Goal: Transaction & Acquisition: Purchase product/service

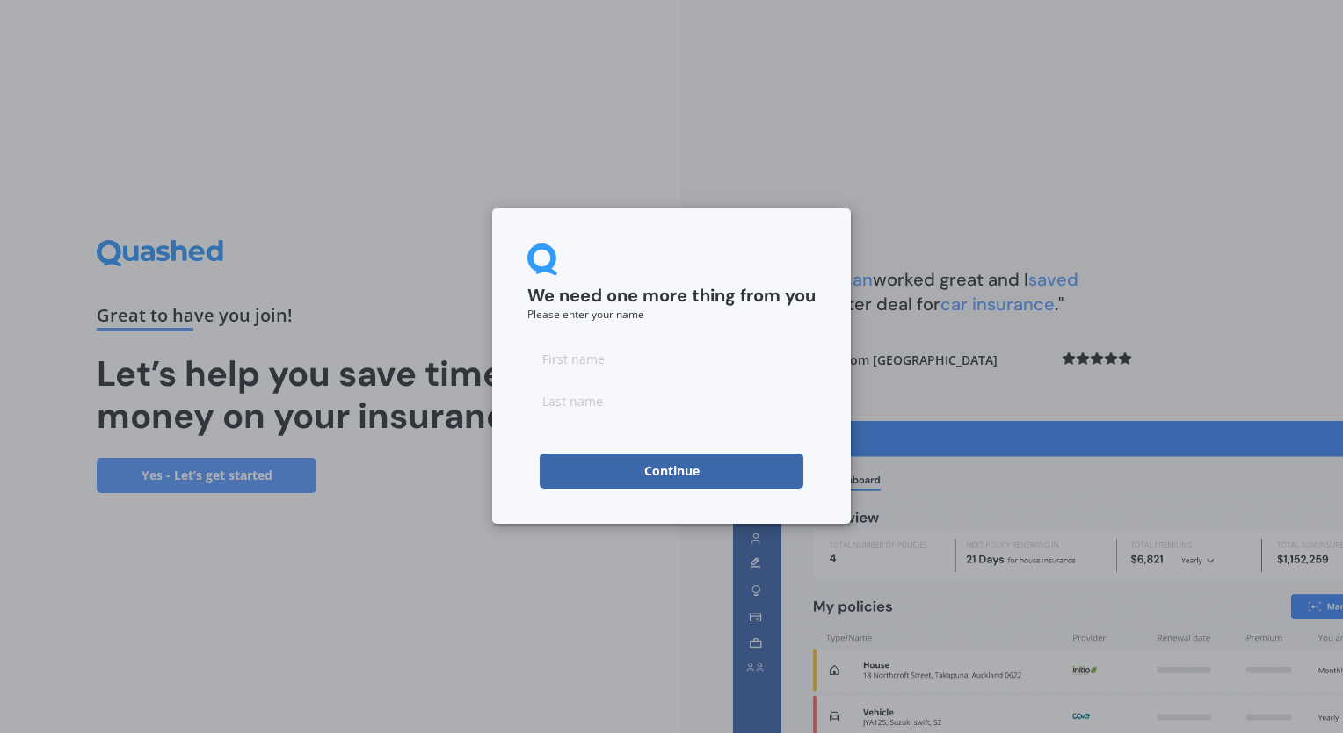
click at [632, 362] on input at bounding box center [671, 358] width 288 height 35
type input "Sheemal"
click at [556, 392] on input at bounding box center [671, 400] width 288 height 35
type input "Naicker"
click at [825, 301] on div "We need one more thing from you Please enter your name [PERSON_NAME] Continue" at bounding box center [671, 366] width 359 height 316
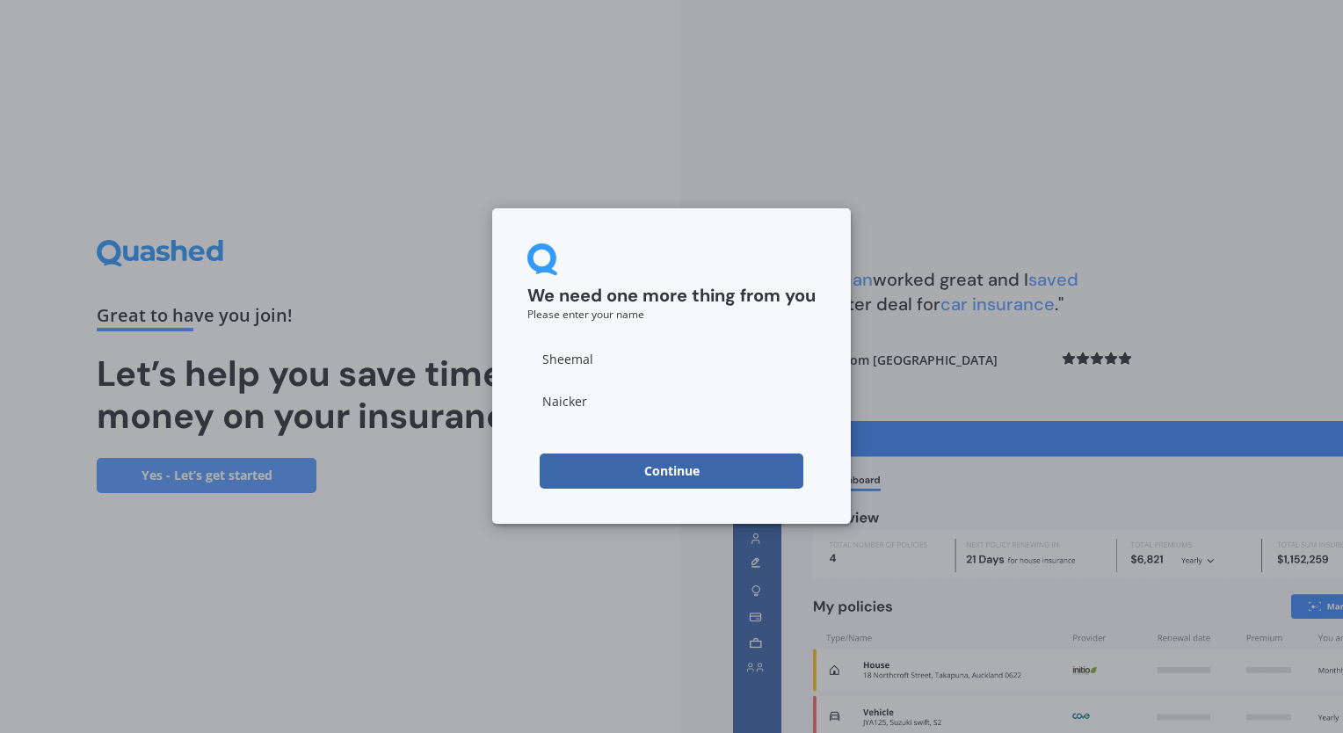
click at [633, 464] on button "Continue" at bounding box center [672, 470] width 264 height 35
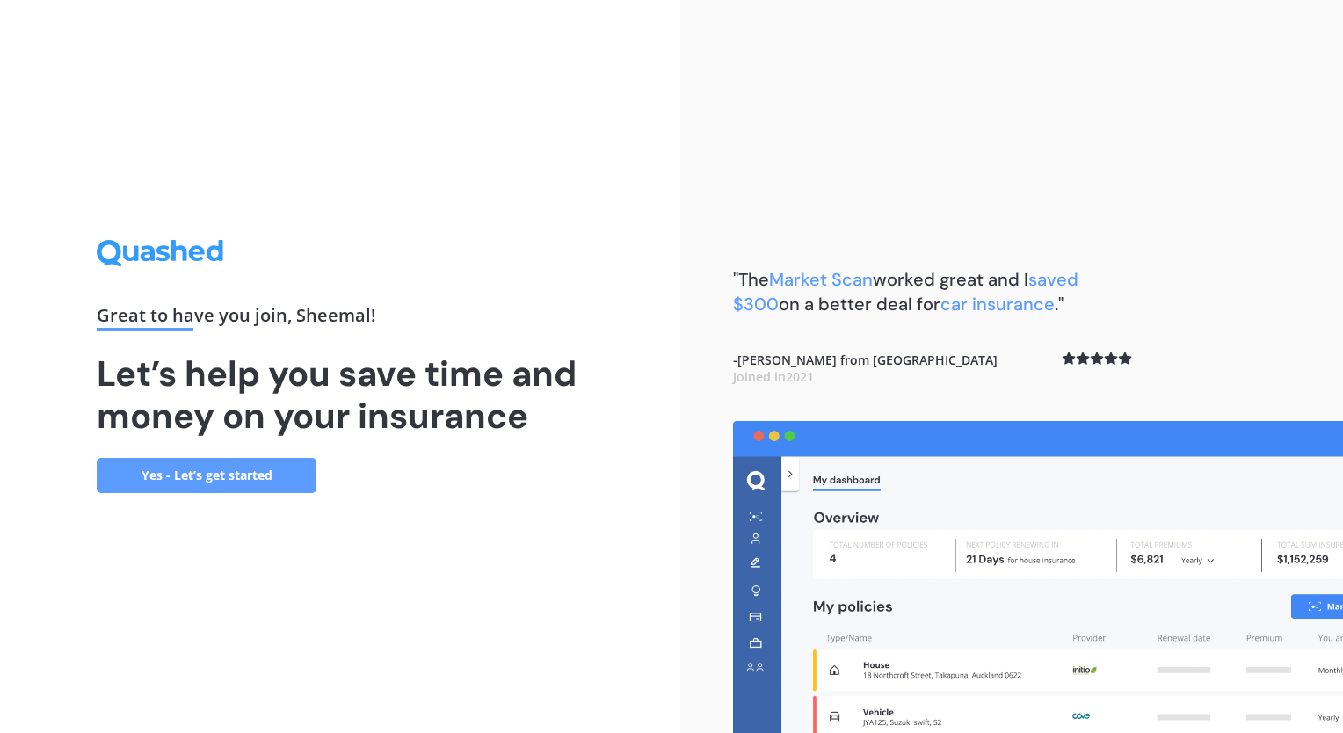
click at [184, 466] on link "Yes - Let’s get started" at bounding box center [207, 475] width 220 height 35
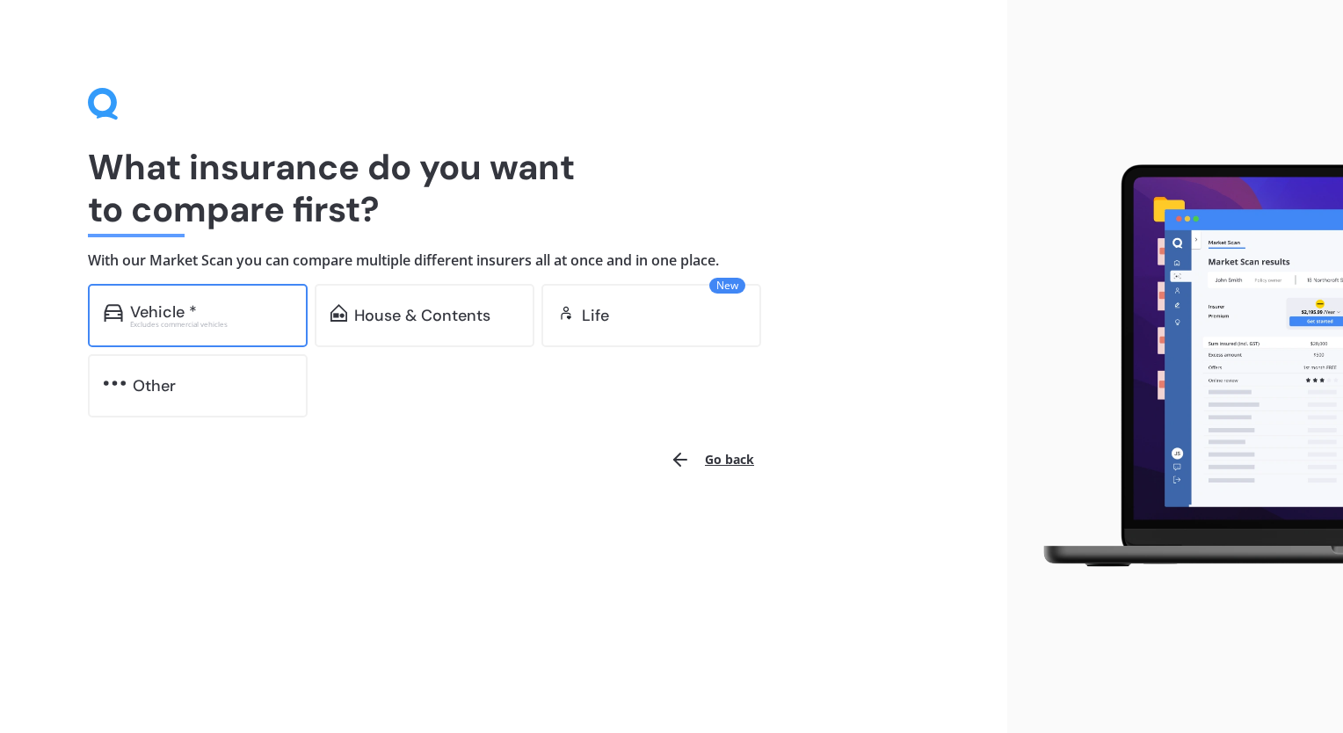
click at [258, 303] on div "Vehicle *" at bounding box center [211, 312] width 162 height 18
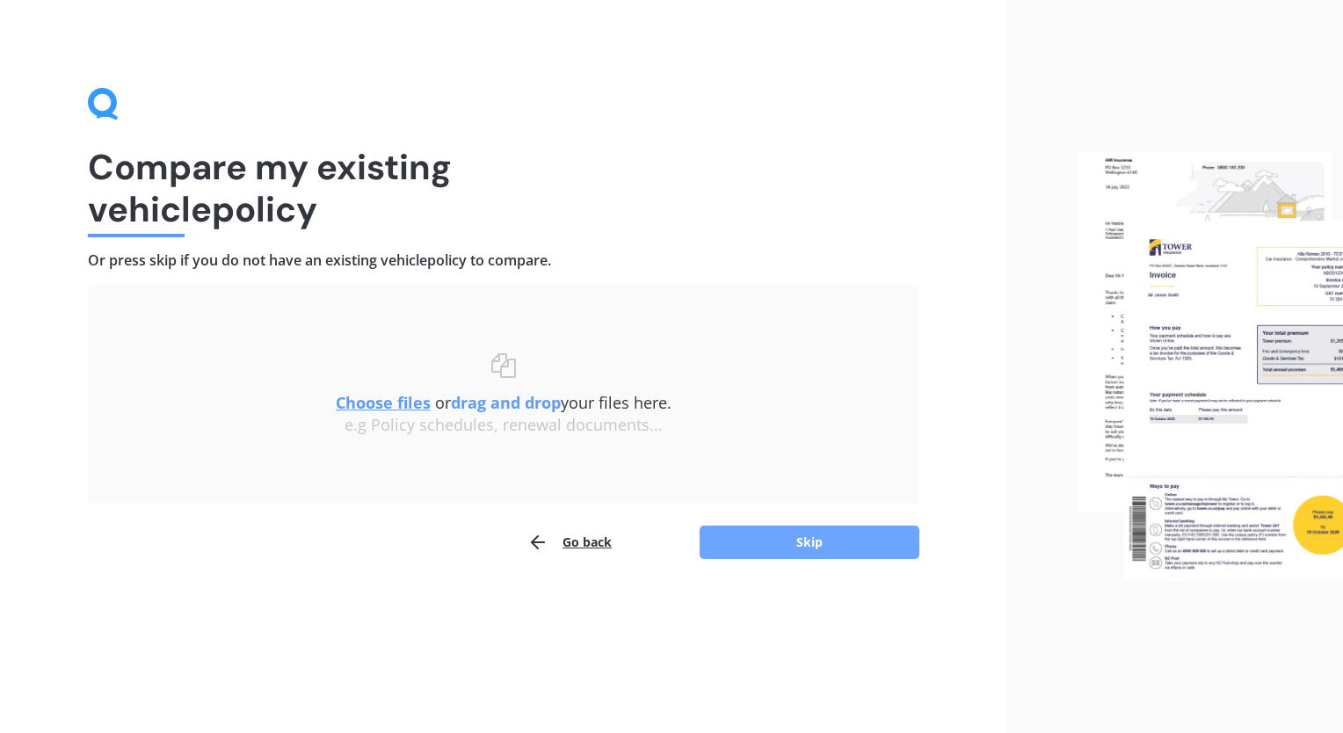
click at [865, 534] on button "Skip" at bounding box center [810, 542] width 220 height 33
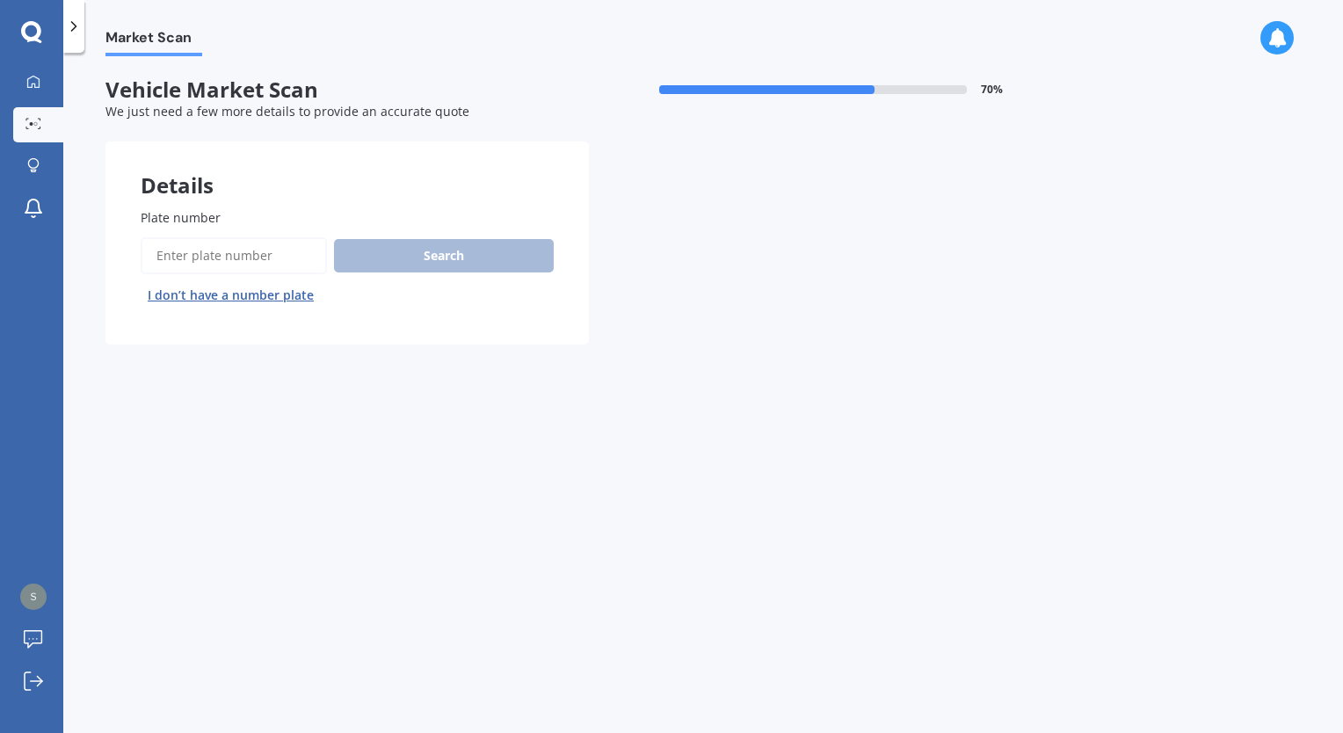
click at [246, 244] on input "Plate number" at bounding box center [234, 255] width 186 height 37
type input "Jpd282"
click at [409, 254] on button "Search" at bounding box center [444, 255] width 220 height 33
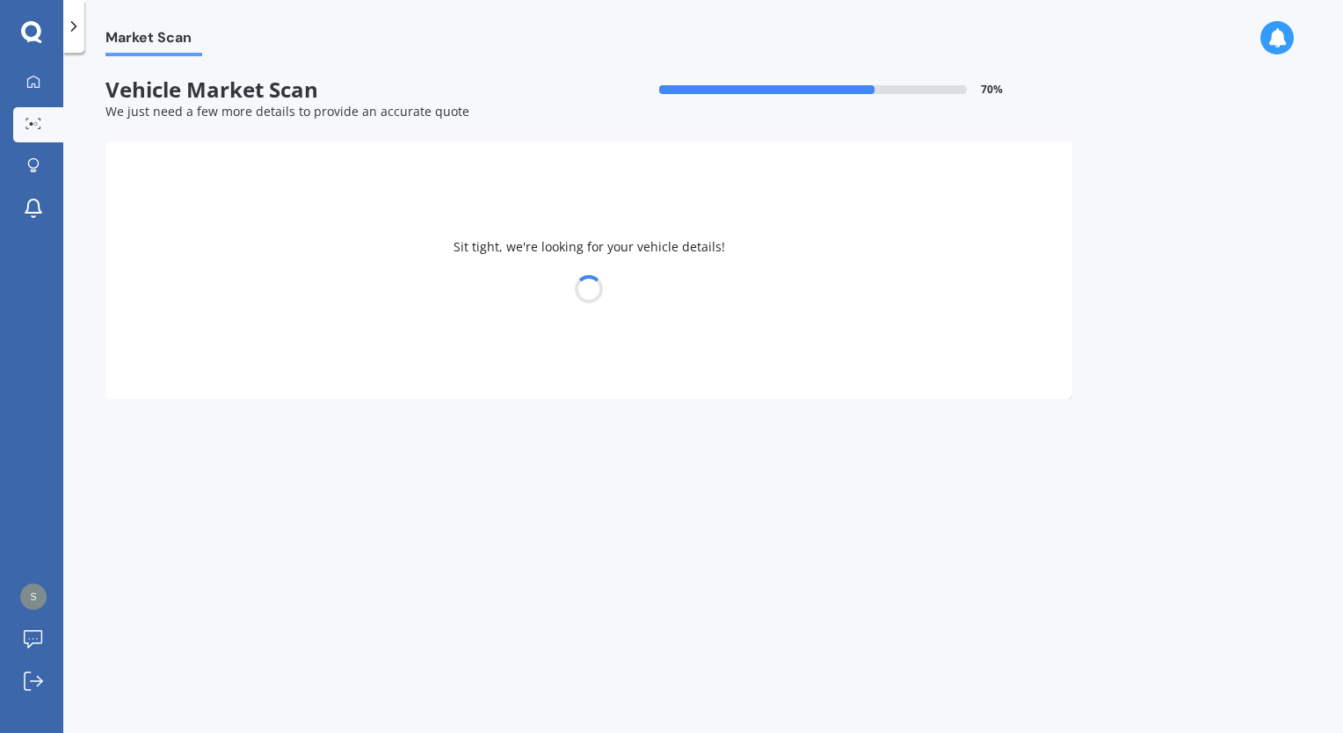
select select "TOYOTA"
select select "VITZ"
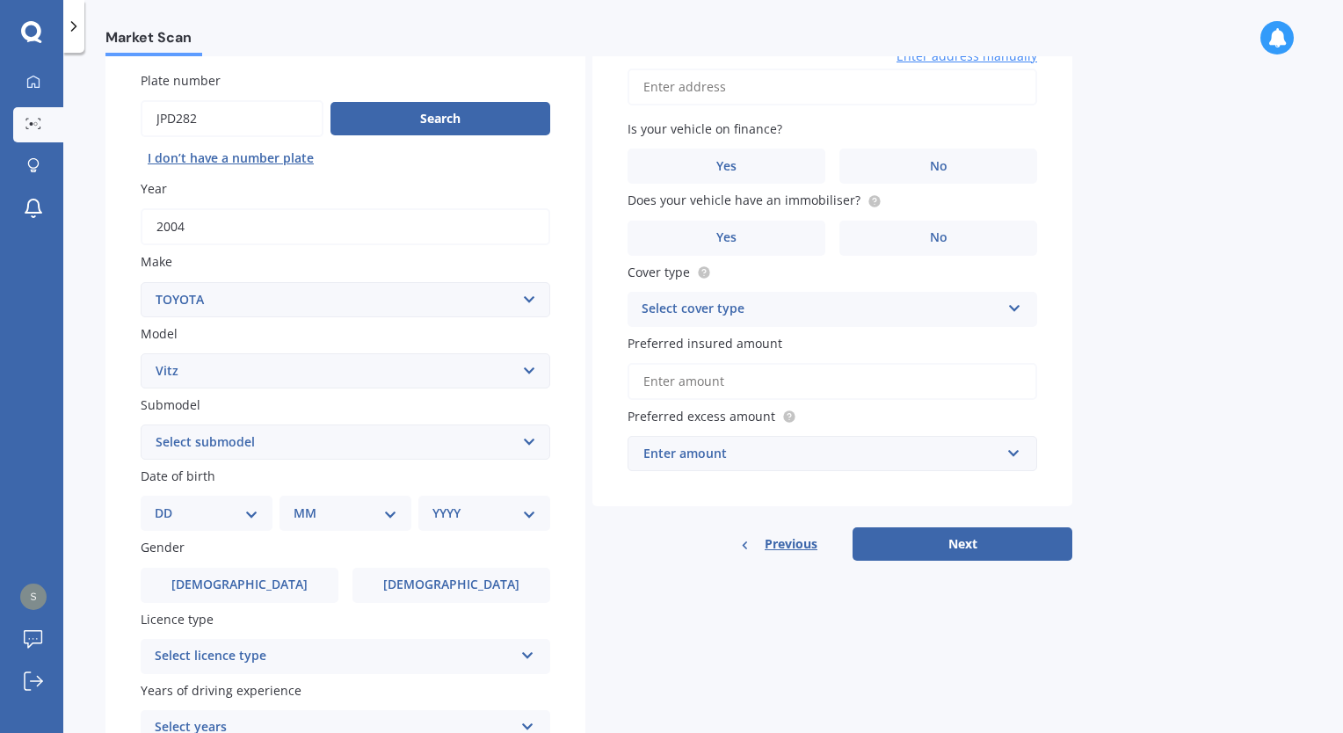
scroll to position [214, 0]
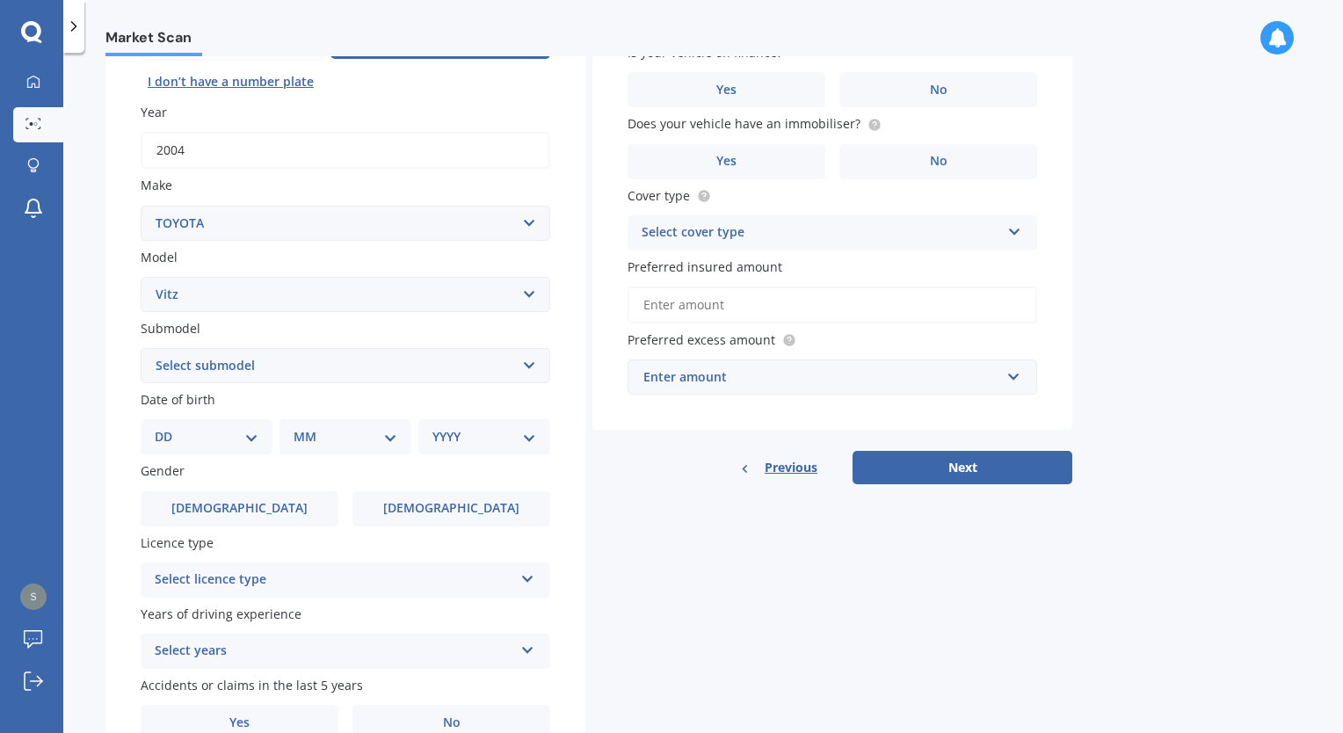
click at [428, 365] on select "Select submodel (All) Hybrid RS RS Turbo" at bounding box center [346, 365] width 410 height 35
click at [701, 490] on div "Details Plate number Search I don’t have a number plate Year [DATE] Make Select…" at bounding box center [588, 352] width 967 height 848
click at [265, 437] on div "DD 01 02 03 04 05 06 07 08 09 10 11 12 13 14 15 16 17 18 19 20 21 22 23 24 25 2…" at bounding box center [207, 436] width 132 height 35
click at [263, 436] on div "DD 01 02 03 04 05 06 07 08 09 10 11 12 13 14 15 16 17 18 19 20 21 22 23 24 25 2…" at bounding box center [207, 436] width 132 height 35
click at [257, 434] on select "DD 01 02 03 04 05 06 07 08 09 10 11 12 13 14 15 16 17 18 19 20 21 22 23 24 25 2…" at bounding box center [207, 436] width 104 height 19
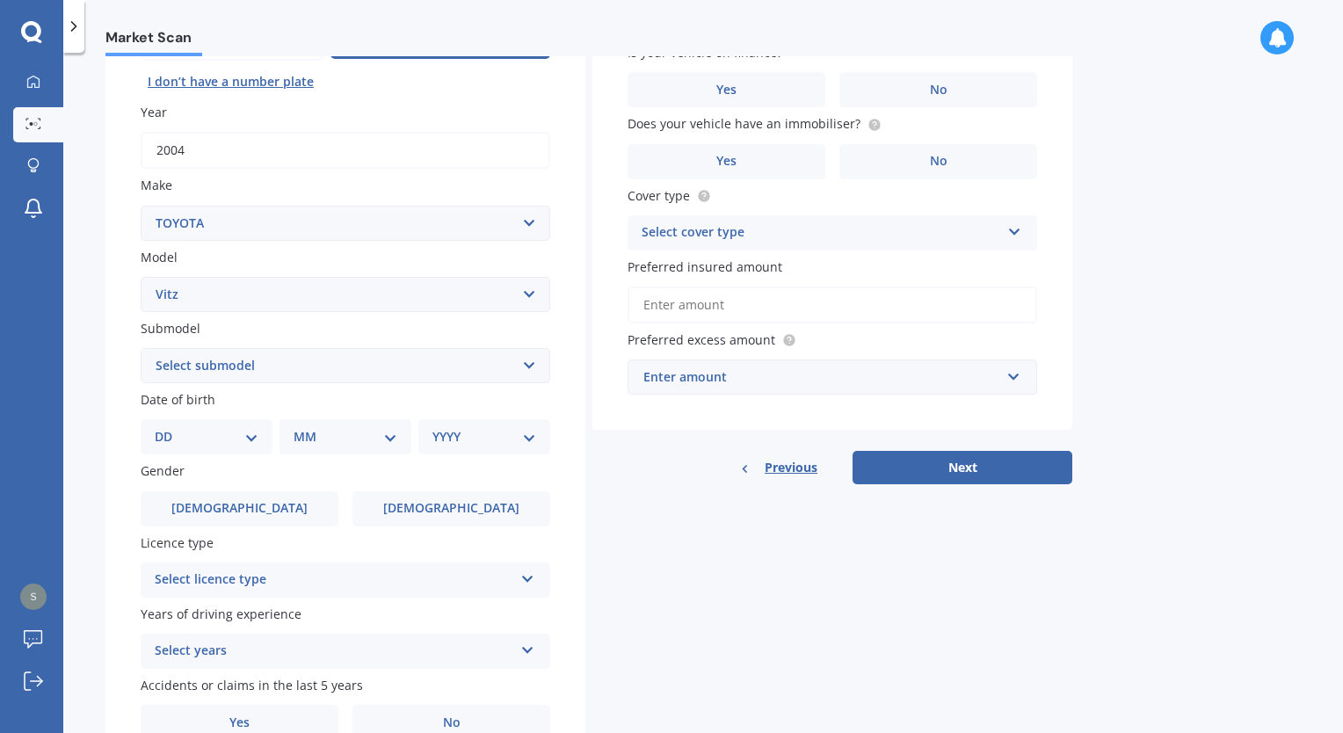
select select "14"
click at [169, 427] on select "DD 01 02 03 04 05 06 07 08 09 10 11 12 13 14 15 16 17 18 19 20 21 22 23 24 25 2…" at bounding box center [207, 436] width 104 height 19
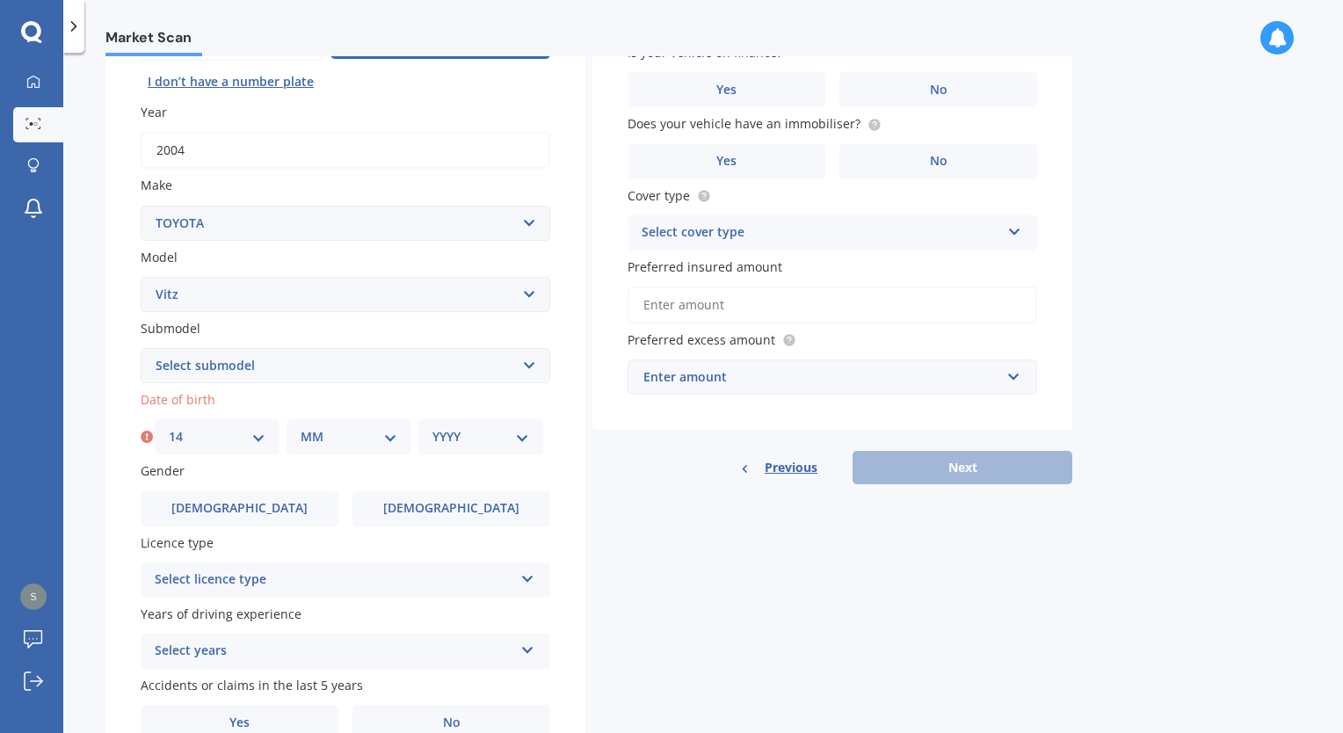
click at [360, 435] on select "MM 01 02 03 04 05 06 07 08 09 10 11 12" at bounding box center [349, 436] width 97 height 19
select select "02"
click at [301, 427] on select "MM 01 02 03 04 05 06 07 08 09 10 11 12" at bounding box center [349, 436] width 97 height 19
click at [490, 443] on select "YYYY 2025 2024 2023 2022 2021 2020 2019 2018 2017 2016 2015 2014 2013 2012 2011…" at bounding box center [480, 436] width 97 height 19
select select "2001"
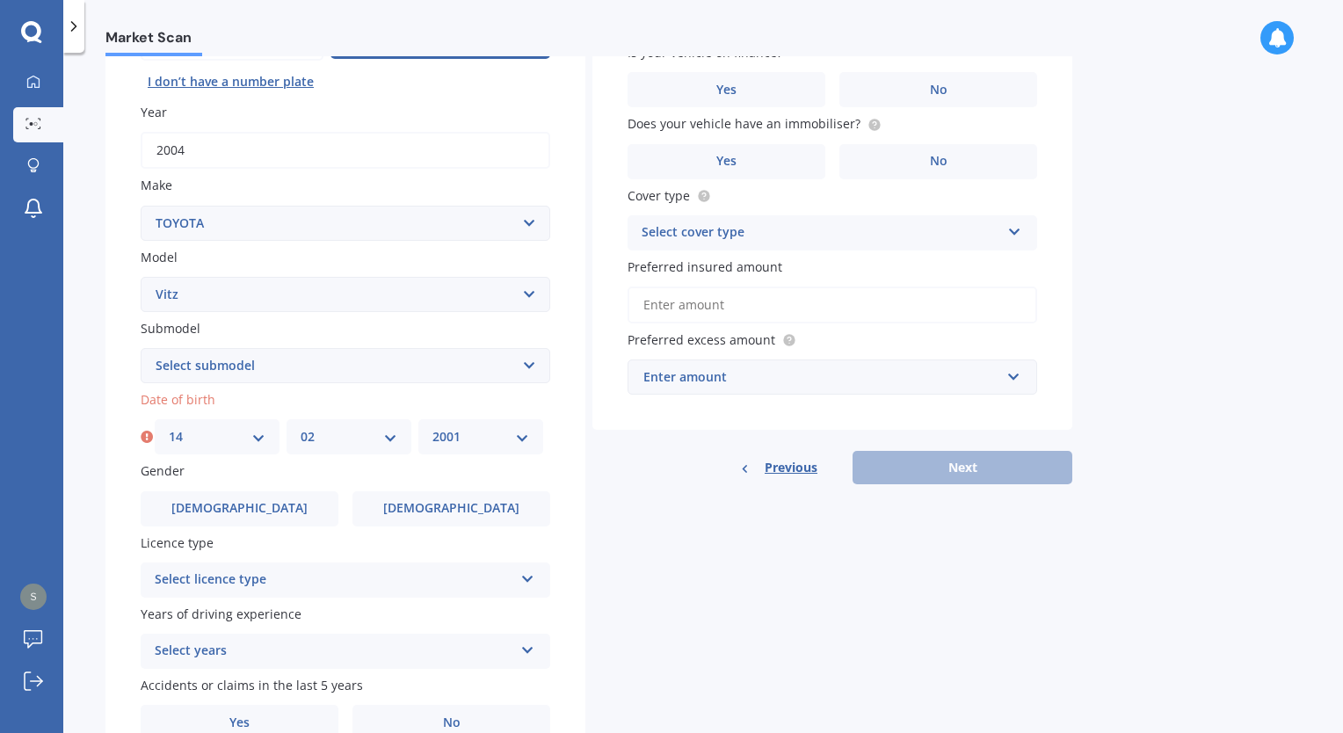
click at [432, 427] on select "YYYY 2025 2024 2023 2022 2021 2020 2019 2018 2017 2016 2015 2014 2013 2012 2011…" at bounding box center [480, 436] width 97 height 19
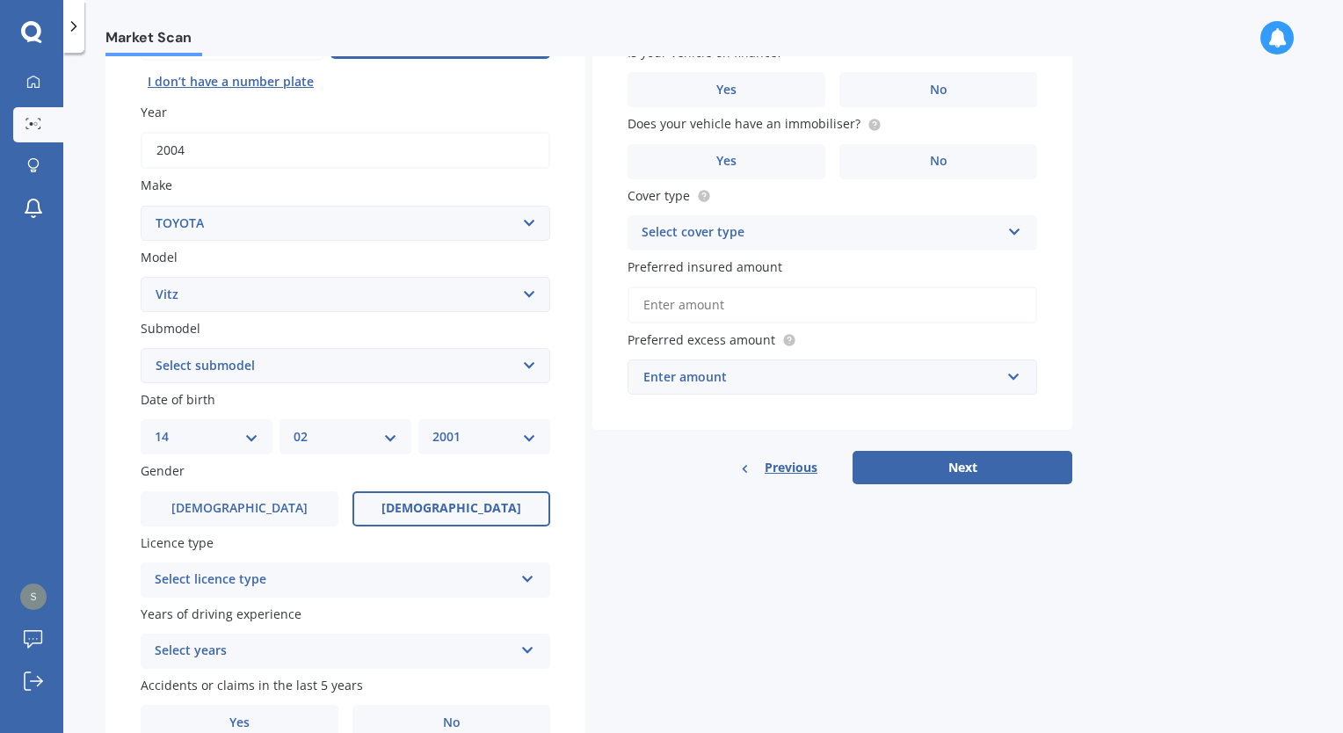
click at [434, 511] on span "[DEMOGRAPHIC_DATA]" at bounding box center [451, 508] width 140 height 15
click at [0, 0] on input "[DEMOGRAPHIC_DATA]" at bounding box center [0, 0] width 0 height 0
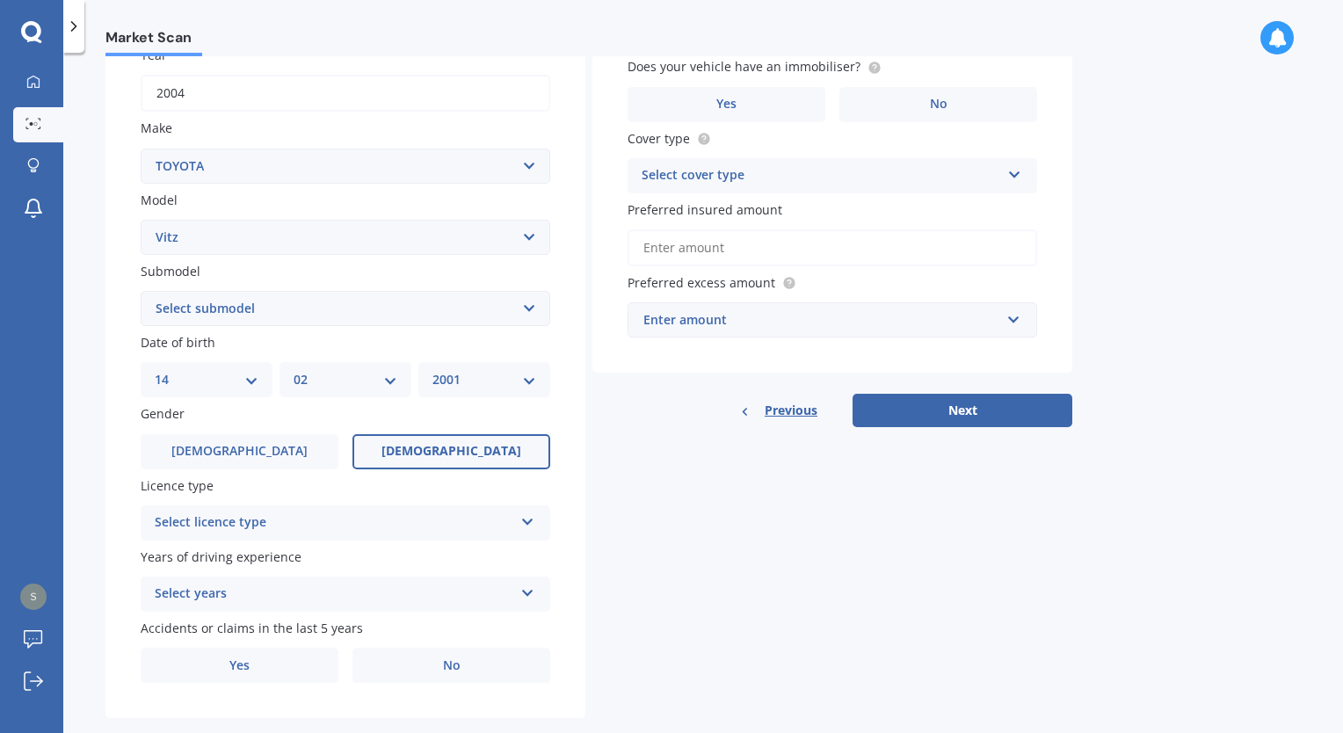
scroll to position [301, 0]
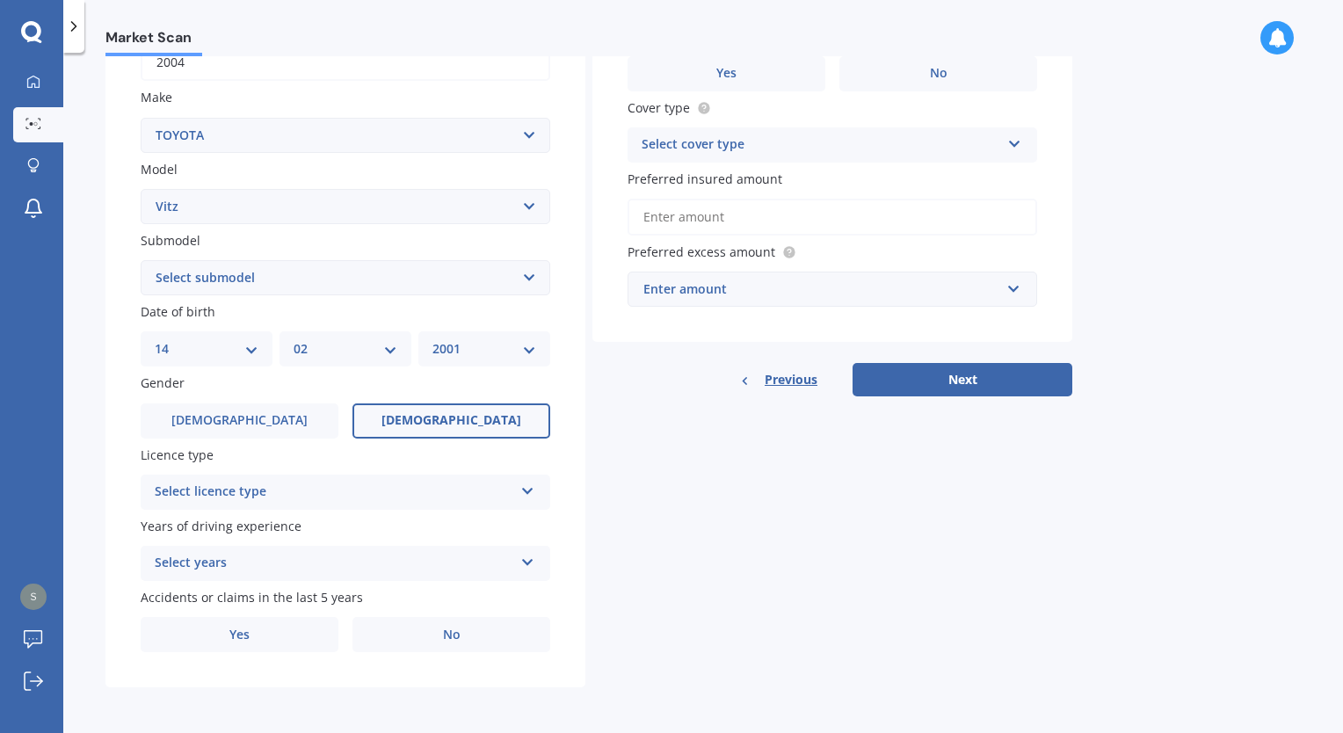
click at [399, 492] on div "Select licence type" at bounding box center [334, 492] width 359 height 21
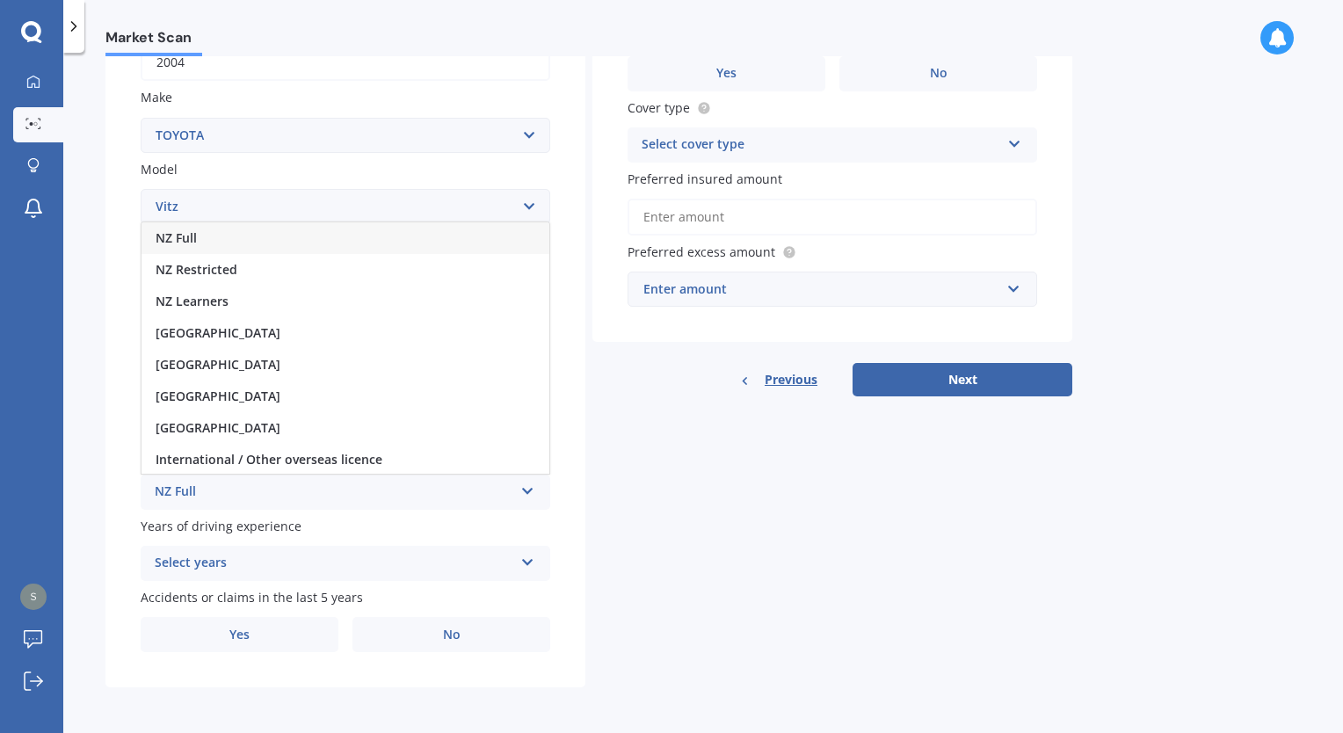
click at [256, 229] on div "NZ Full" at bounding box center [345, 238] width 408 height 32
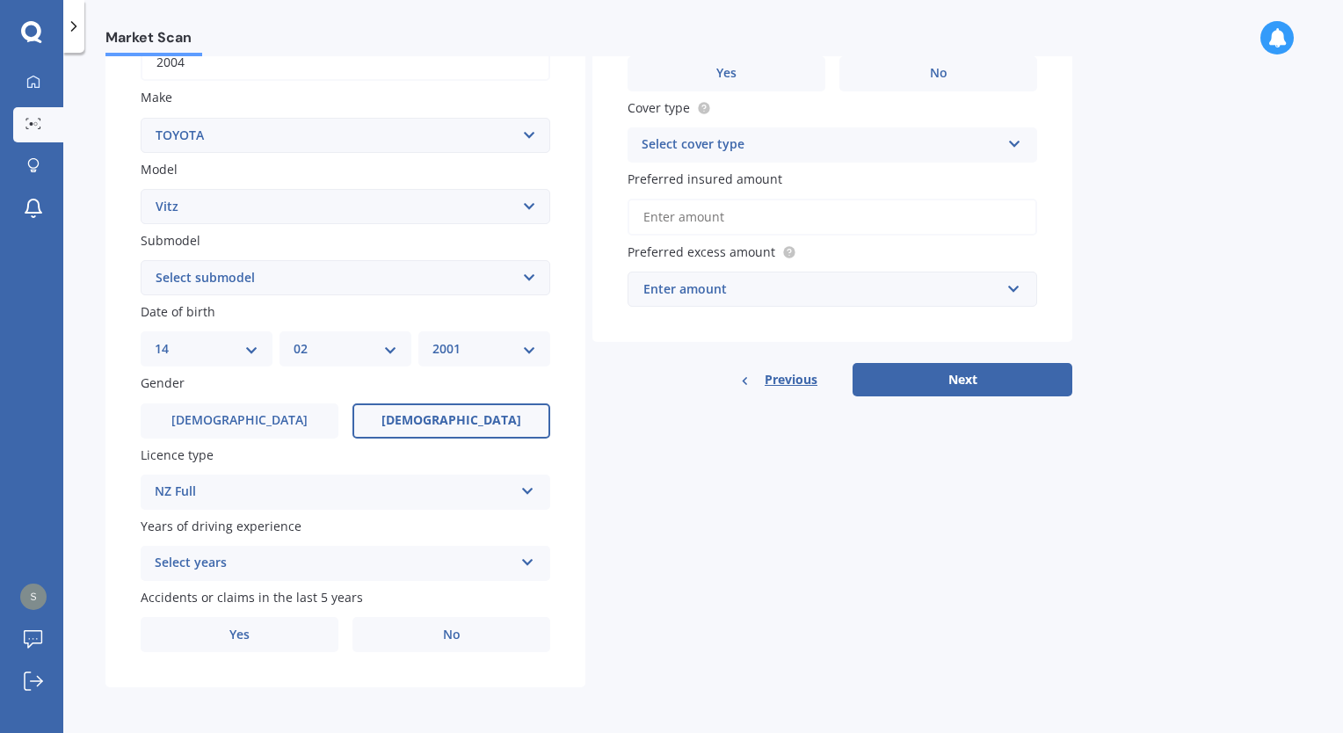
click at [442, 573] on div "Select years" at bounding box center [334, 563] width 359 height 21
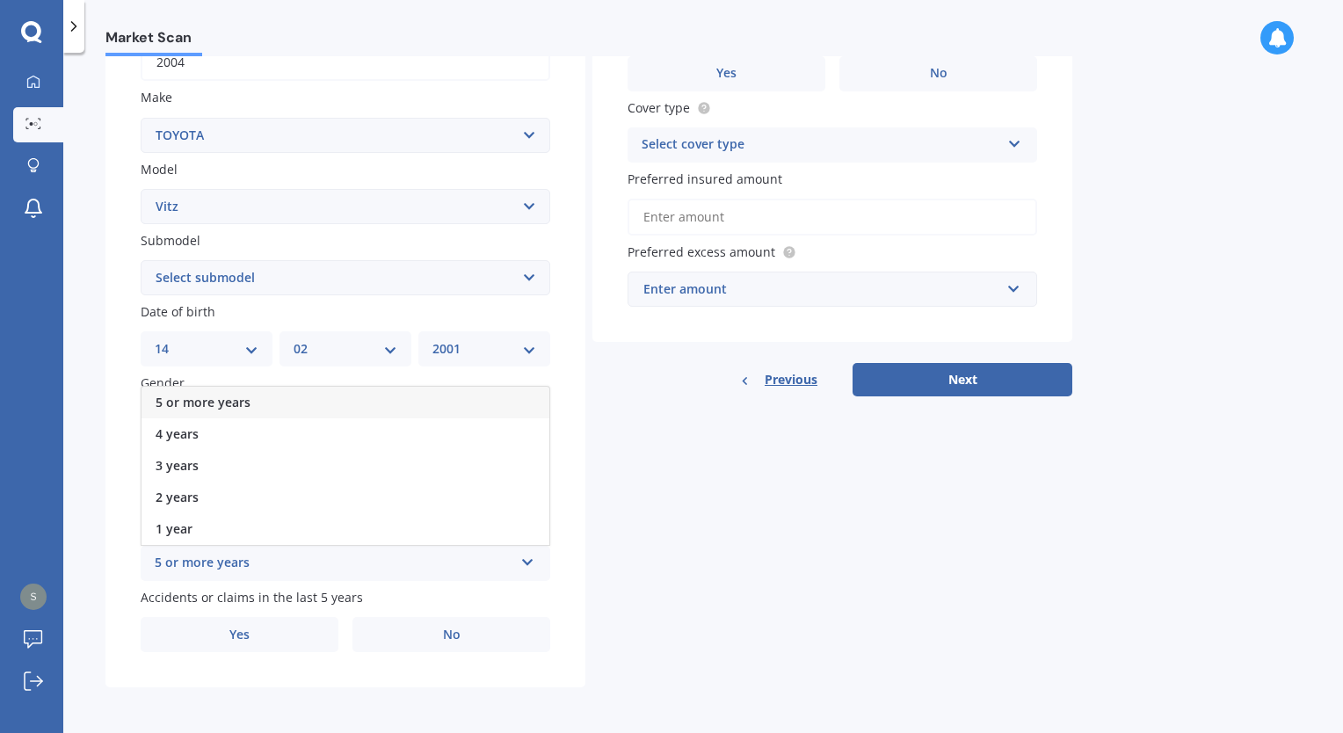
click at [302, 410] on div "5 or more years" at bounding box center [345, 403] width 408 height 32
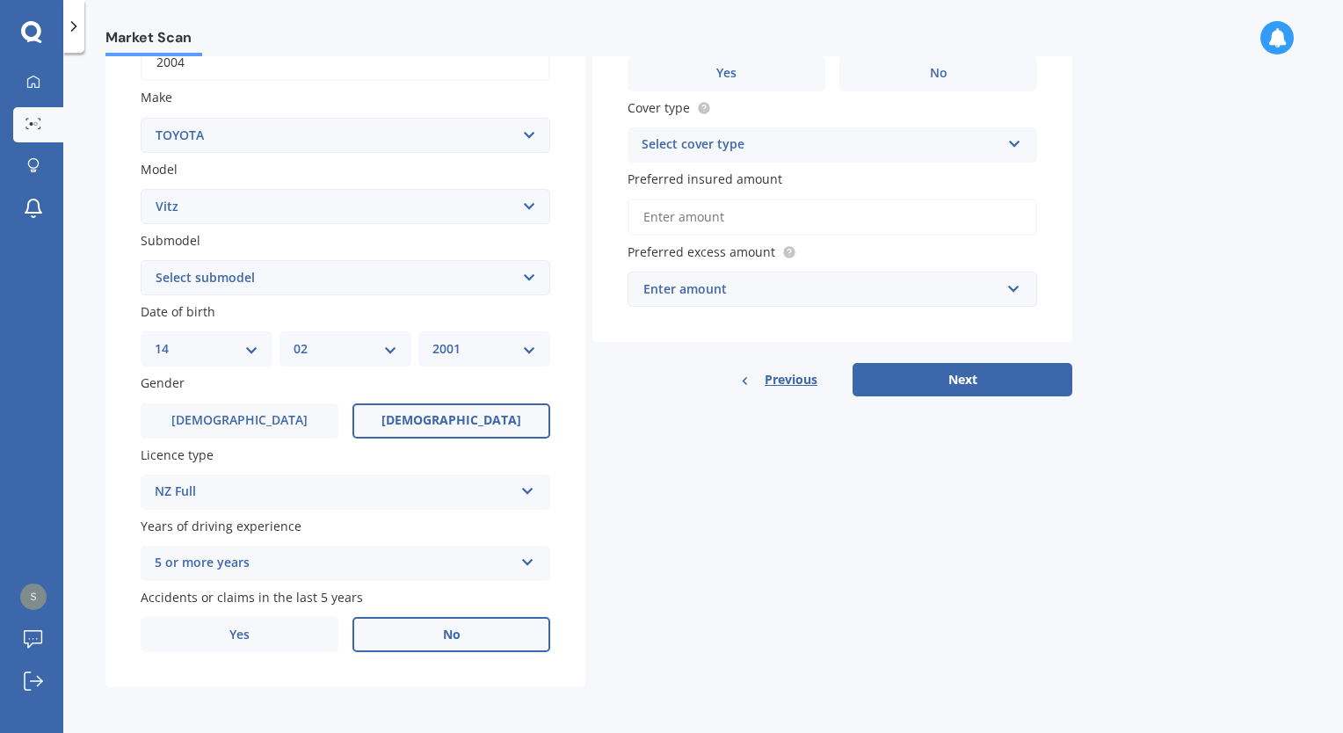
click at [461, 631] on label "No" at bounding box center [451, 634] width 198 height 35
click at [0, 0] on input "No" at bounding box center [0, 0] width 0 height 0
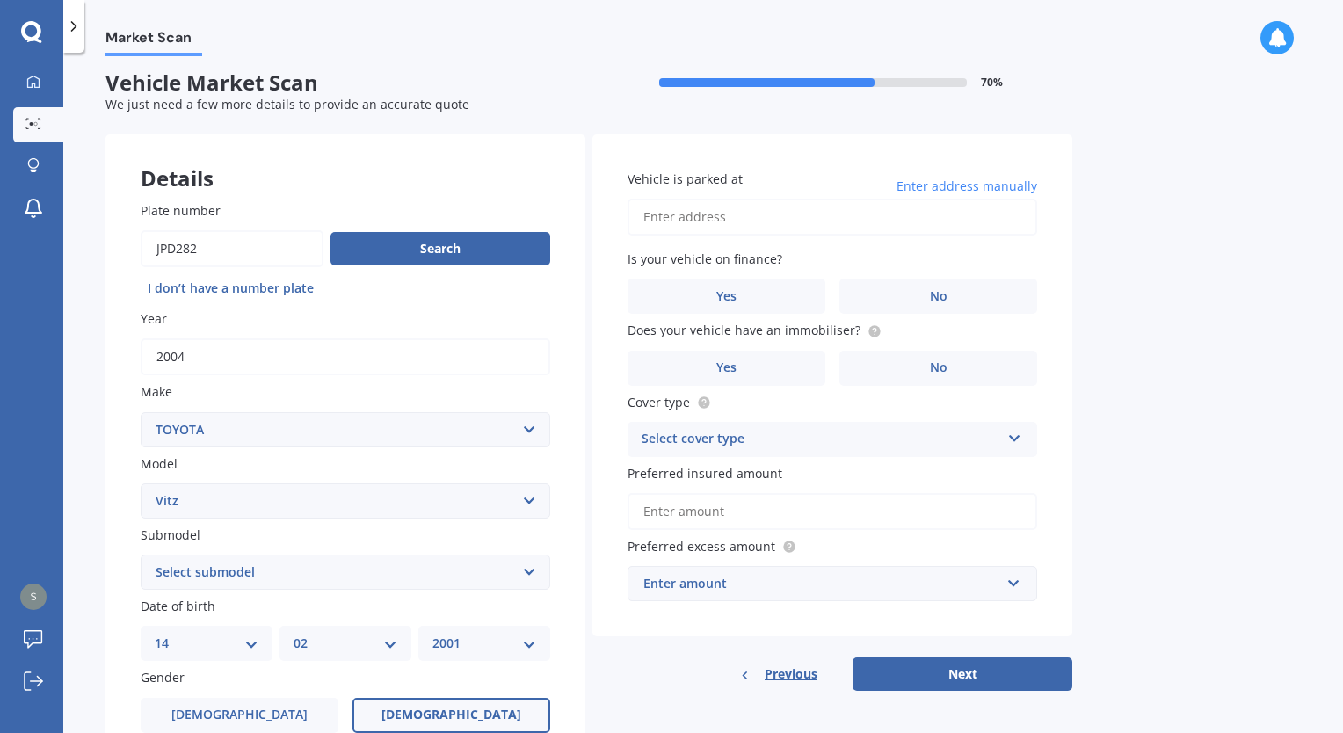
scroll to position [0, 0]
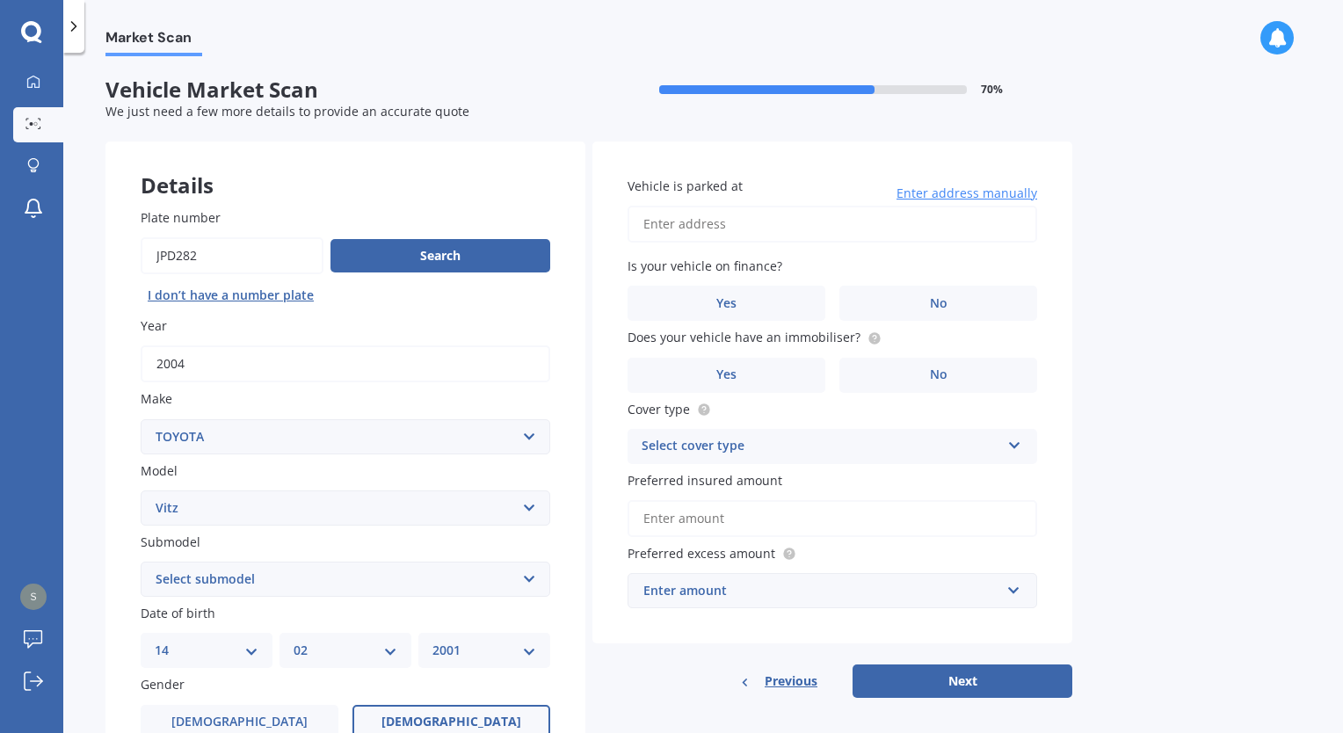
click at [737, 234] on input "Vehicle is parked at" at bounding box center [833, 224] width 410 height 37
type input "[STREET_ADDRESS]"
click at [921, 306] on label "No" at bounding box center [938, 303] width 198 height 35
click at [0, 0] on input "No" at bounding box center [0, 0] width 0 height 0
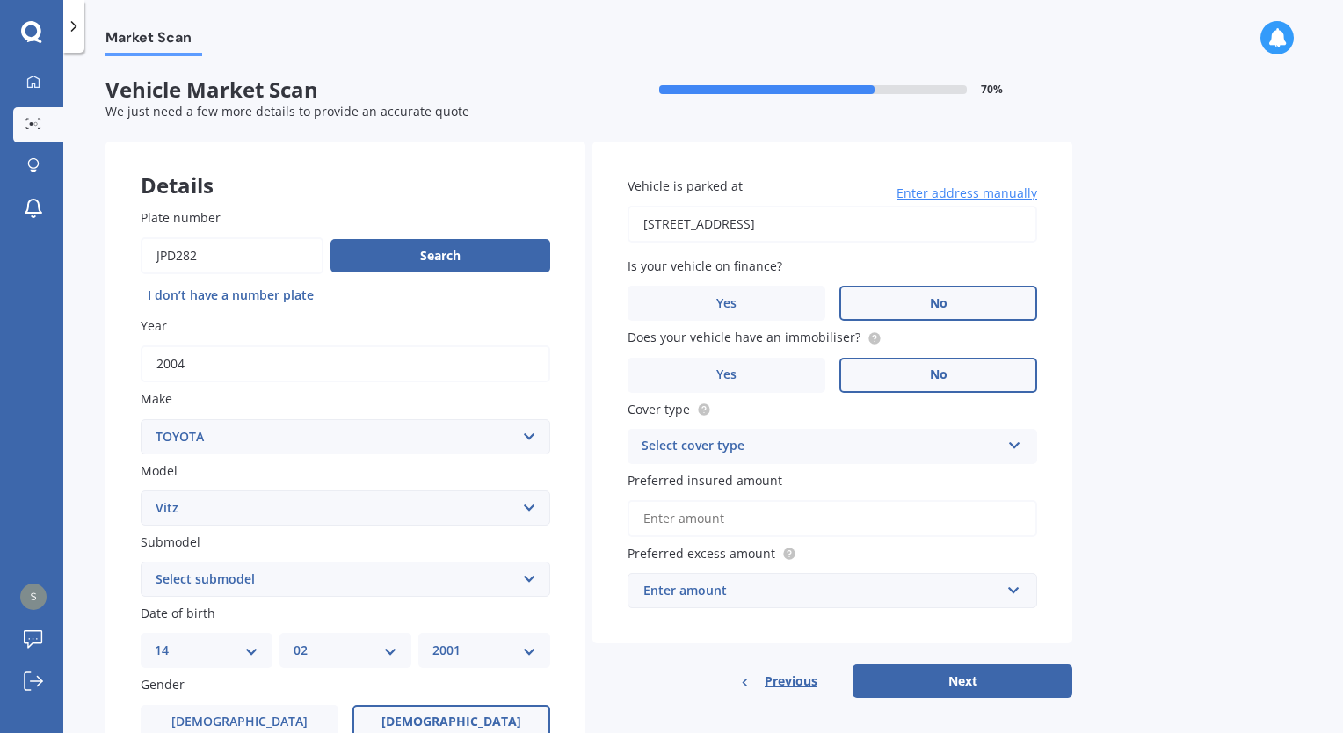
click at [914, 374] on label "No" at bounding box center [938, 375] width 198 height 35
click at [0, 0] on input "No" at bounding box center [0, 0] width 0 height 0
click at [838, 446] on div "Select cover type" at bounding box center [821, 446] width 359 height 21
click at [778, 483] on div "Comprehensive" at bounding box center [832, 481] width 408 height 32
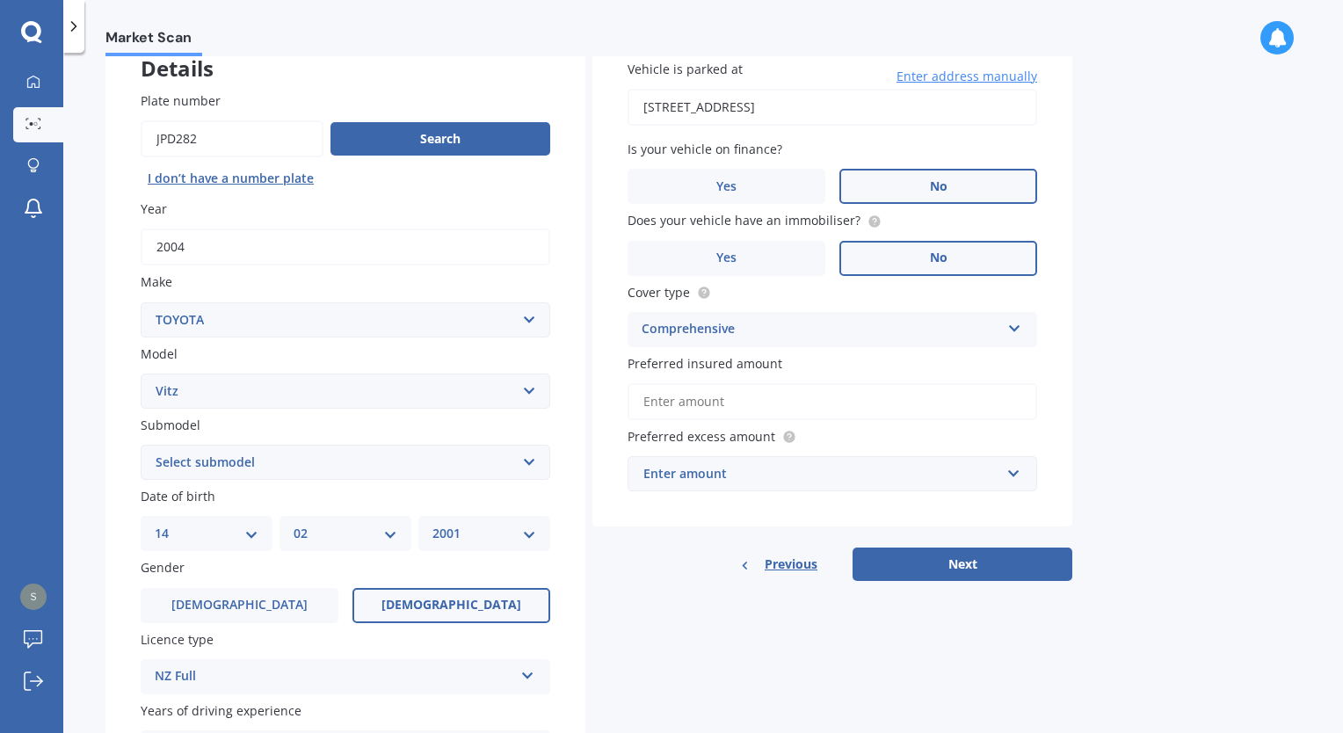
scroll to position [264, 0]
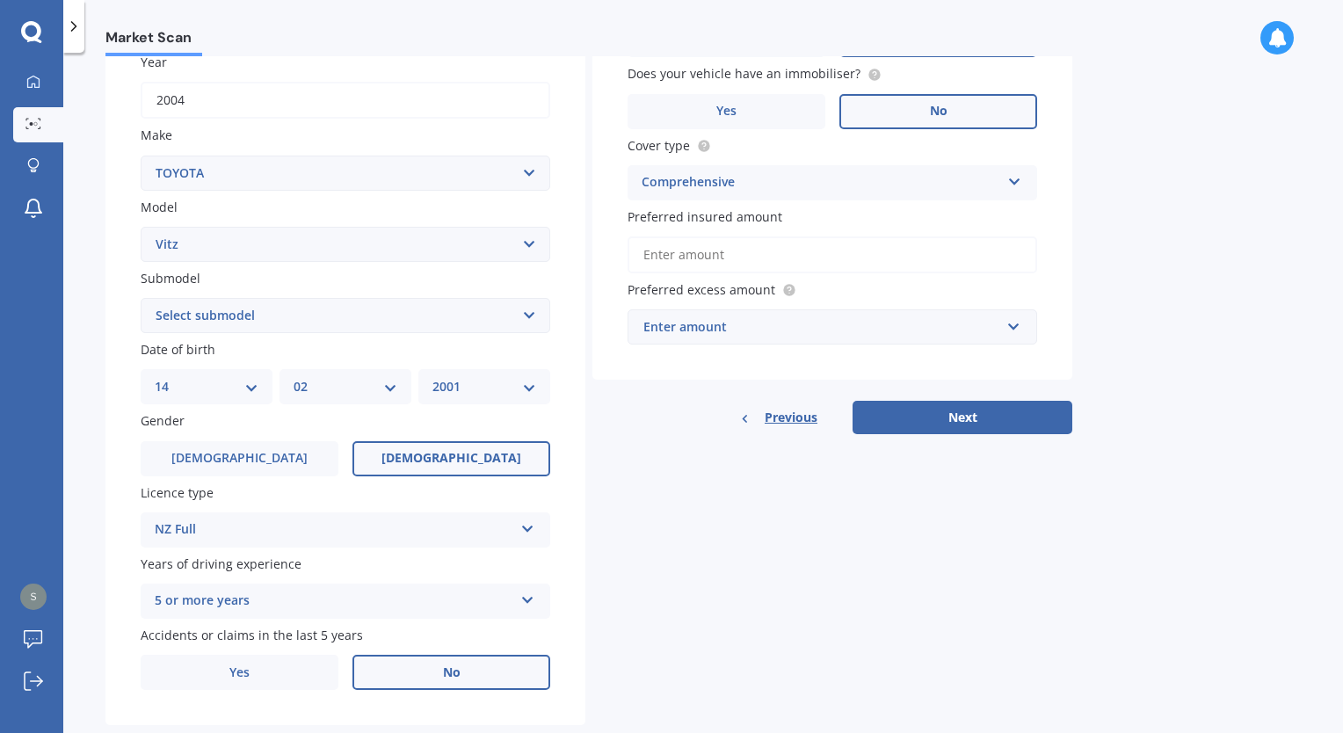
click at [756, 248] on input "Preferred insured amount" at bounding box center [833, 254] width 410 height 37
click at [781, 332] on div "Enter amount" at bounding box center [821, 326] width 357 height 19
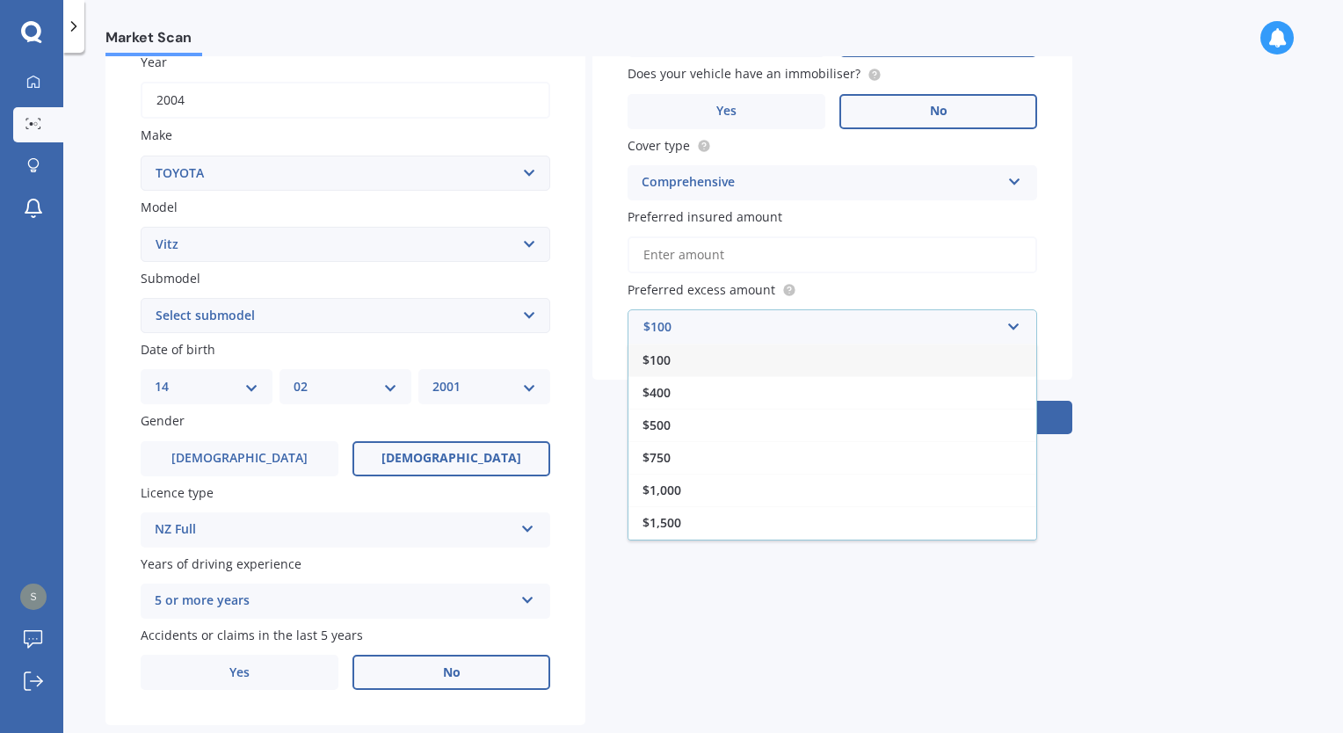
click at [793, 254] on input "Preferred insured amount" at bounding box center [833, 254] width 410 height 37
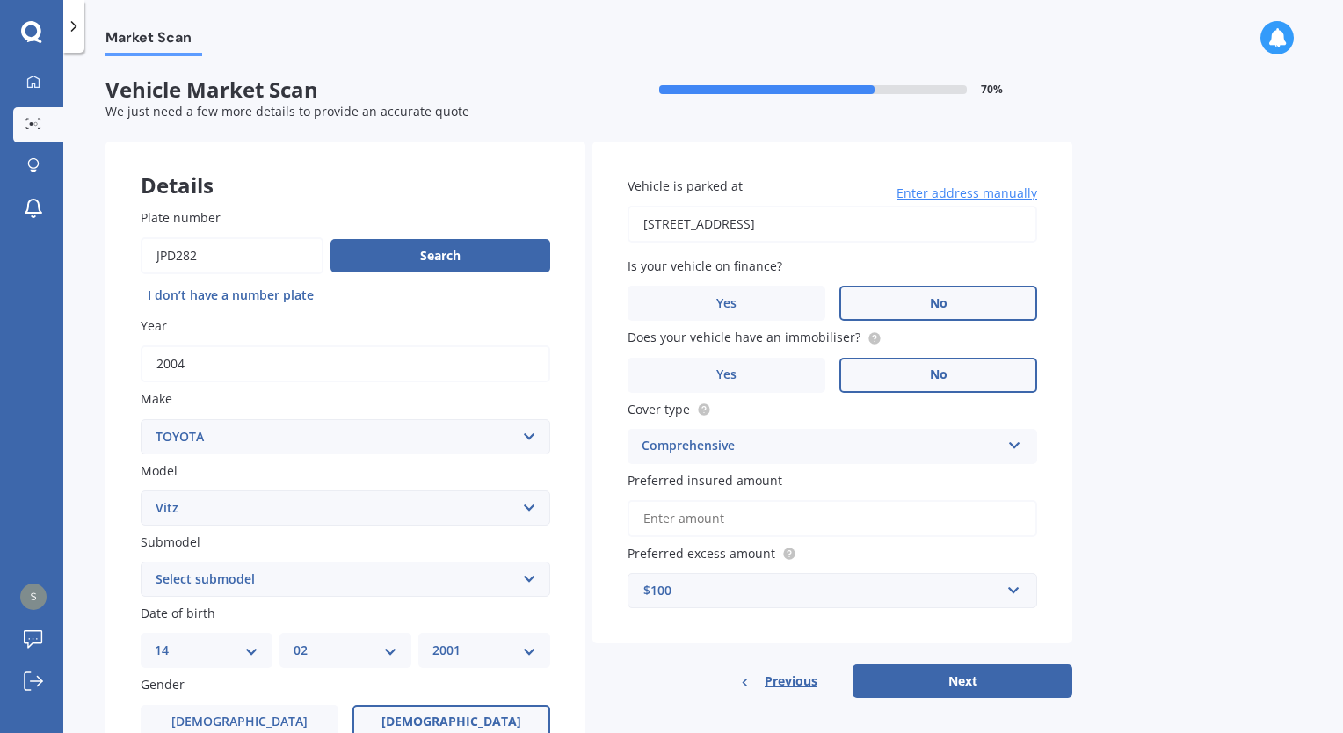
scroll to position [88, 0]
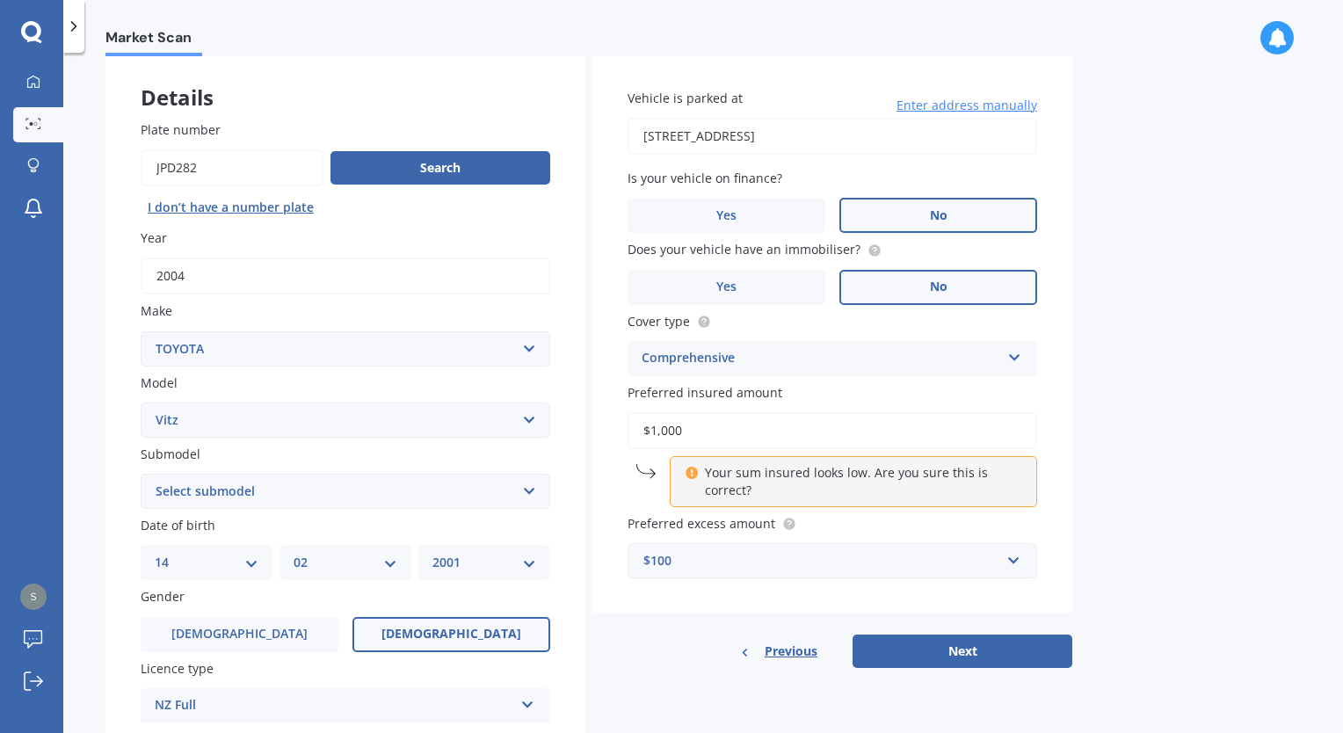
click at [1199, 401] on div "Market Scan Vehicle Market Scan 70 % We just need a few more details to provide…" at bounding box center [703, 396] width 1280 height 680
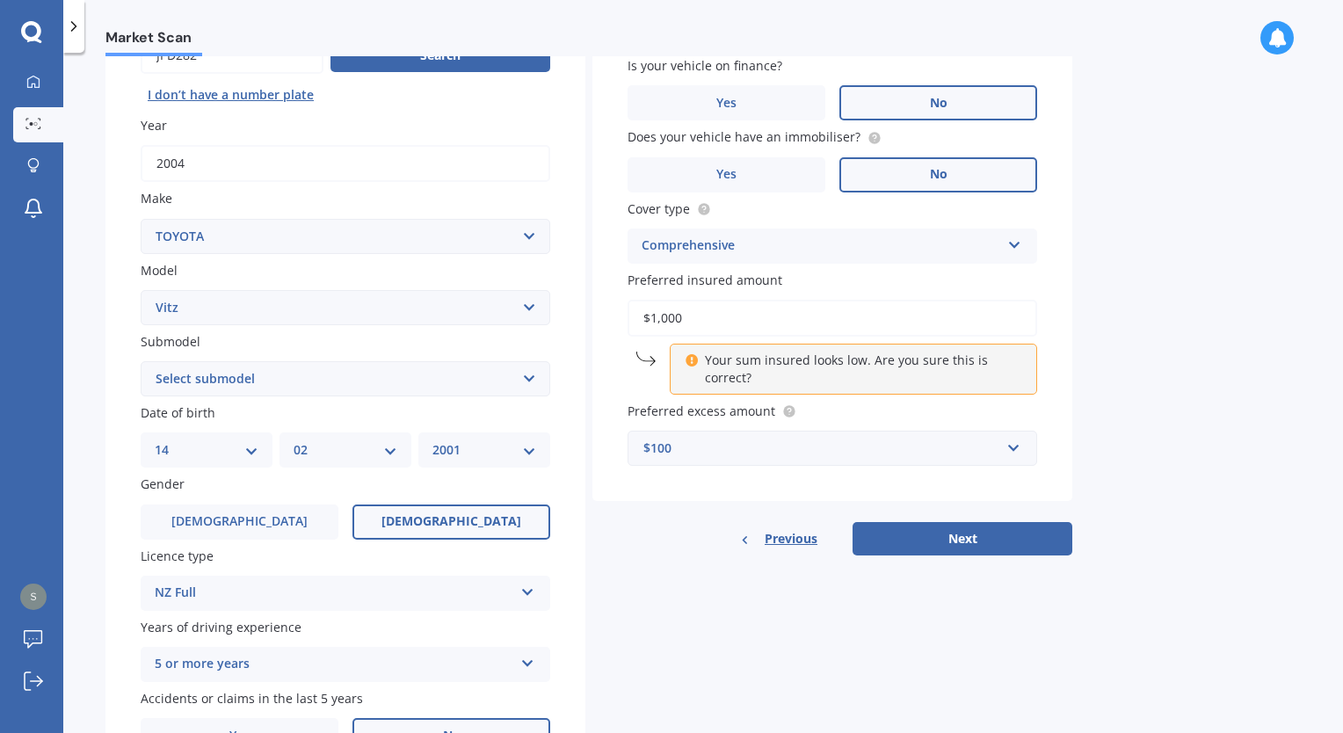
scroll to position [126, 0]
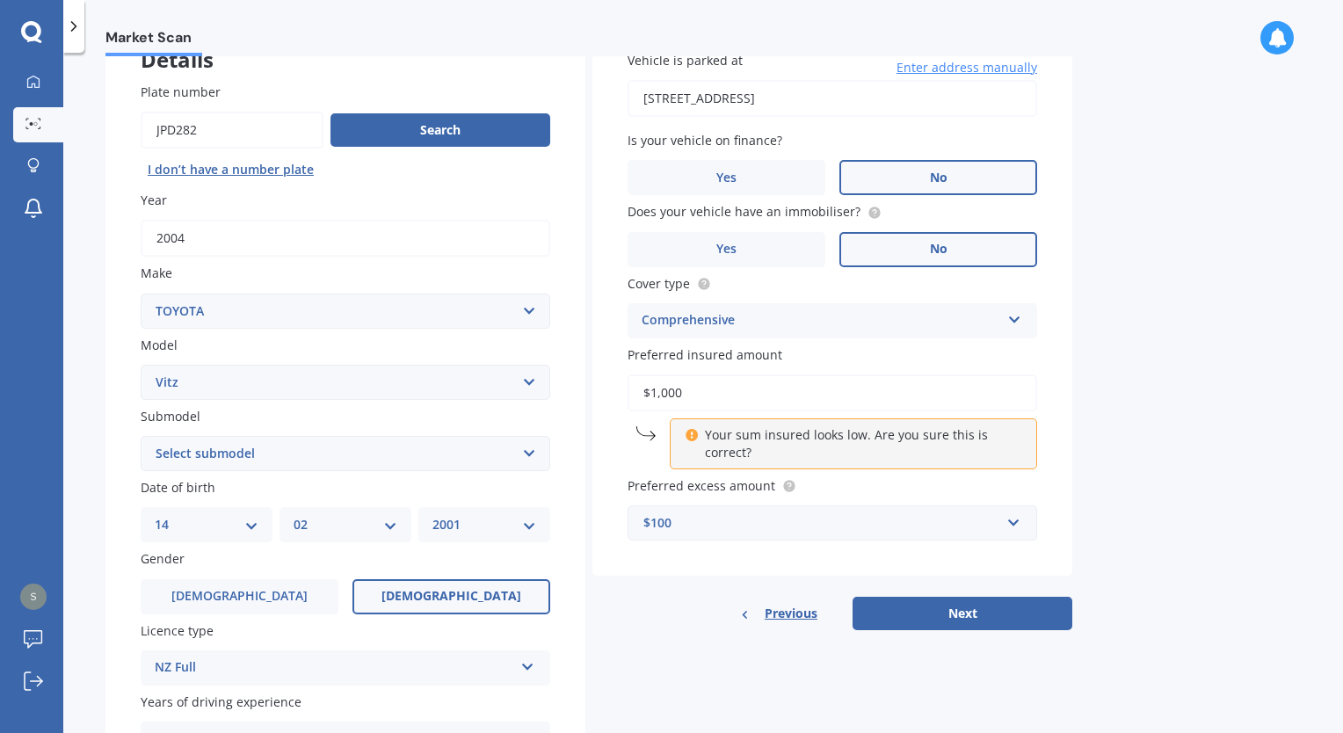
click at [658, 392] on input "$1,000" at bounding box center [833, 392] width 410 height 37
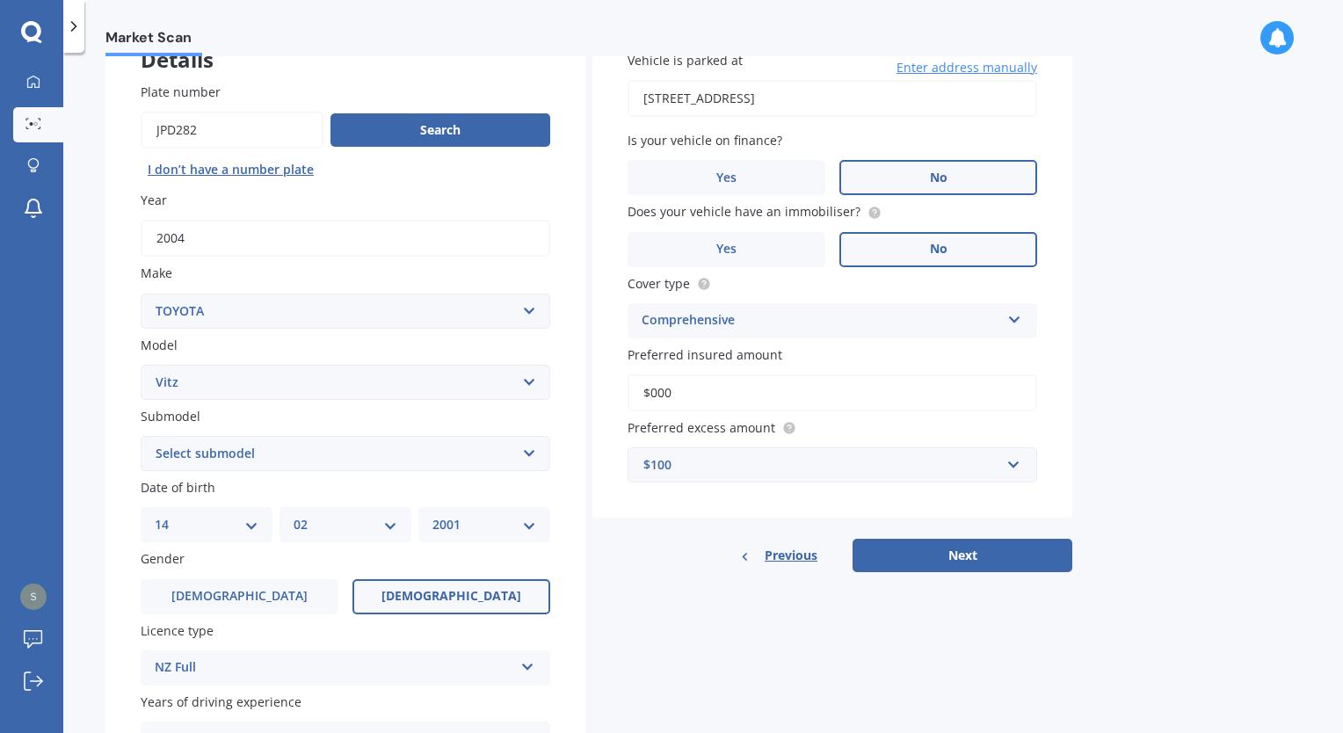
type input "$1,000"
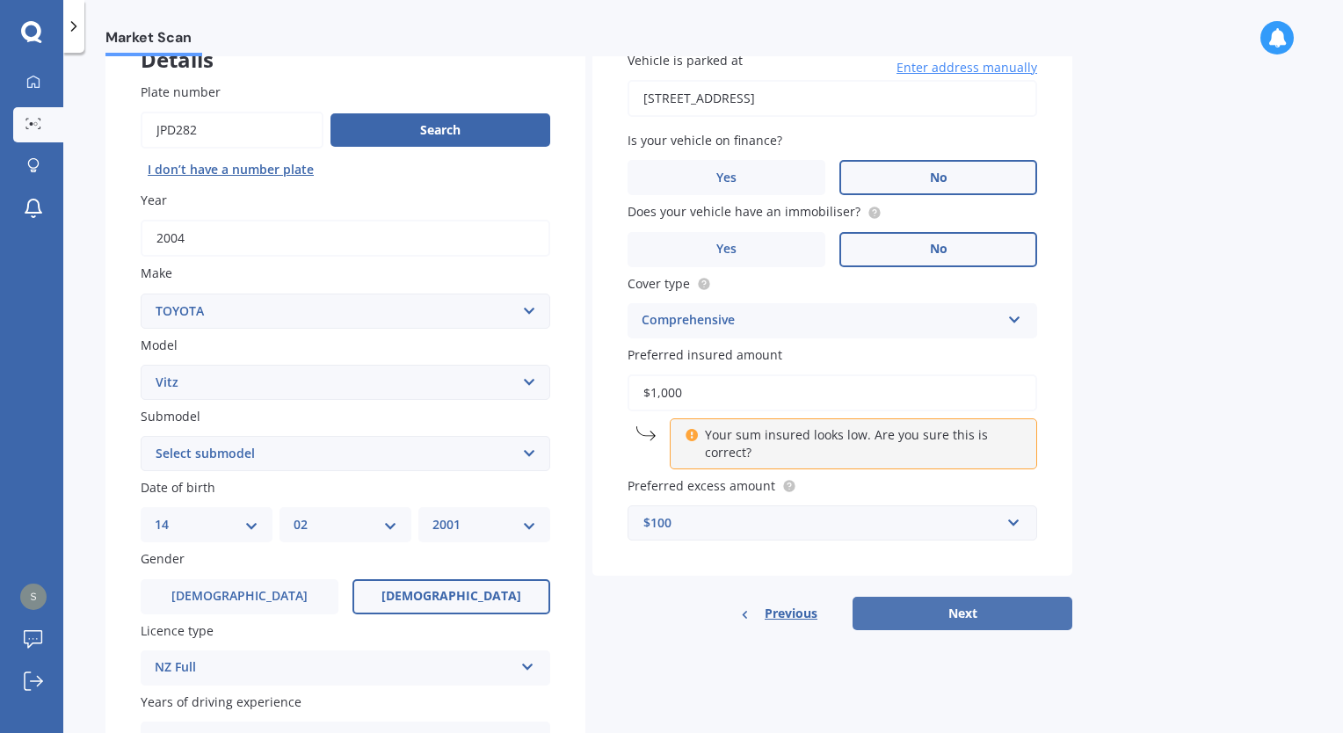
click at [932, 613] on button "Next" at bounding box center [962, 613] width 220 height 33
click at [522, 449] on select "Select submodel (All) Hybrid RS RS Turbo" at bounding box center [346, 453] width 410 height 35
select select "(ALL)"
click at [141, 436] on select "Select submodel (All) Hybrid RS RS Turbo" at bounding box center [346, 453] width 410 height 35
click at [523, 453] on select "Select submodel (All) Hybrid RS RS Turbo" at bounding box center [346, 453] width 410 height 35
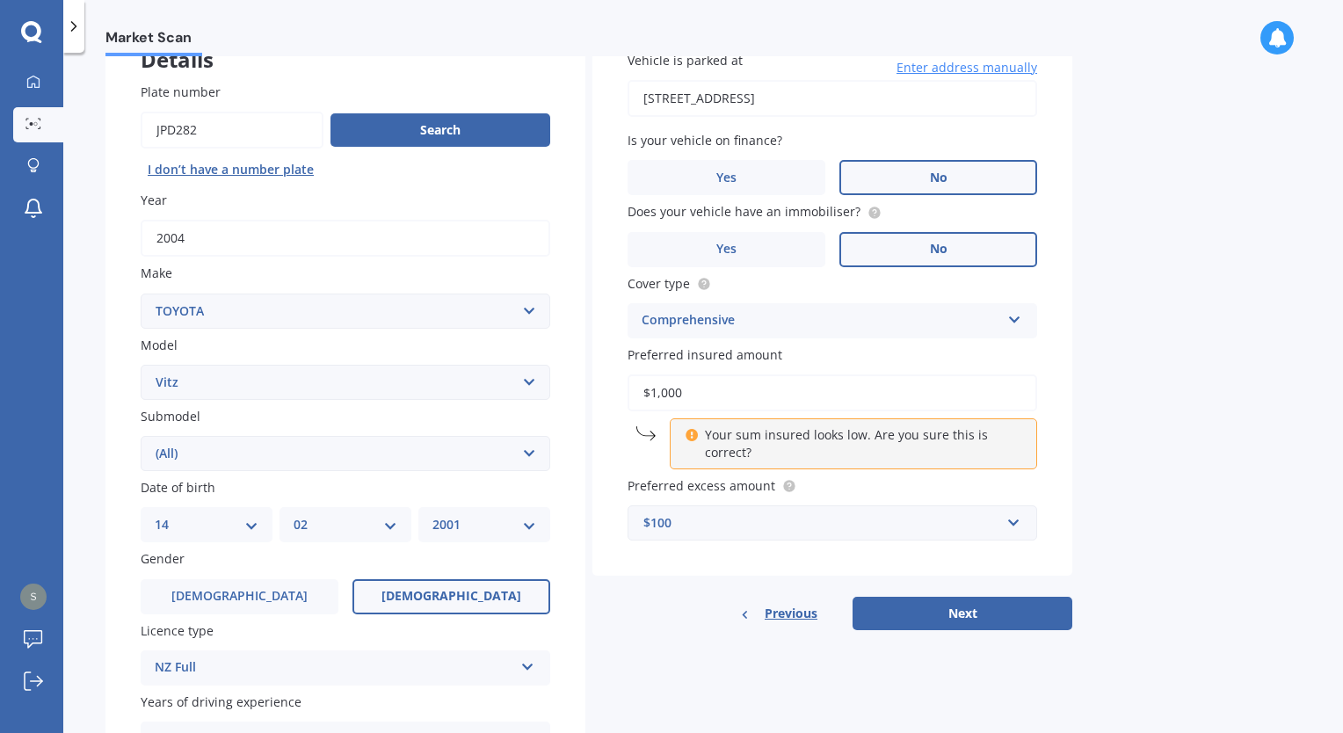
click at [141, 436] on select "Select submodel (All) Hybrid RS RS Turbo" at bounding box center [346, 453] width 410 height 35
click at [995, 613] on button "Next" at bounding box center [962, 613] width 220 height 33
select select "14"
select select "02"
select select "2001"
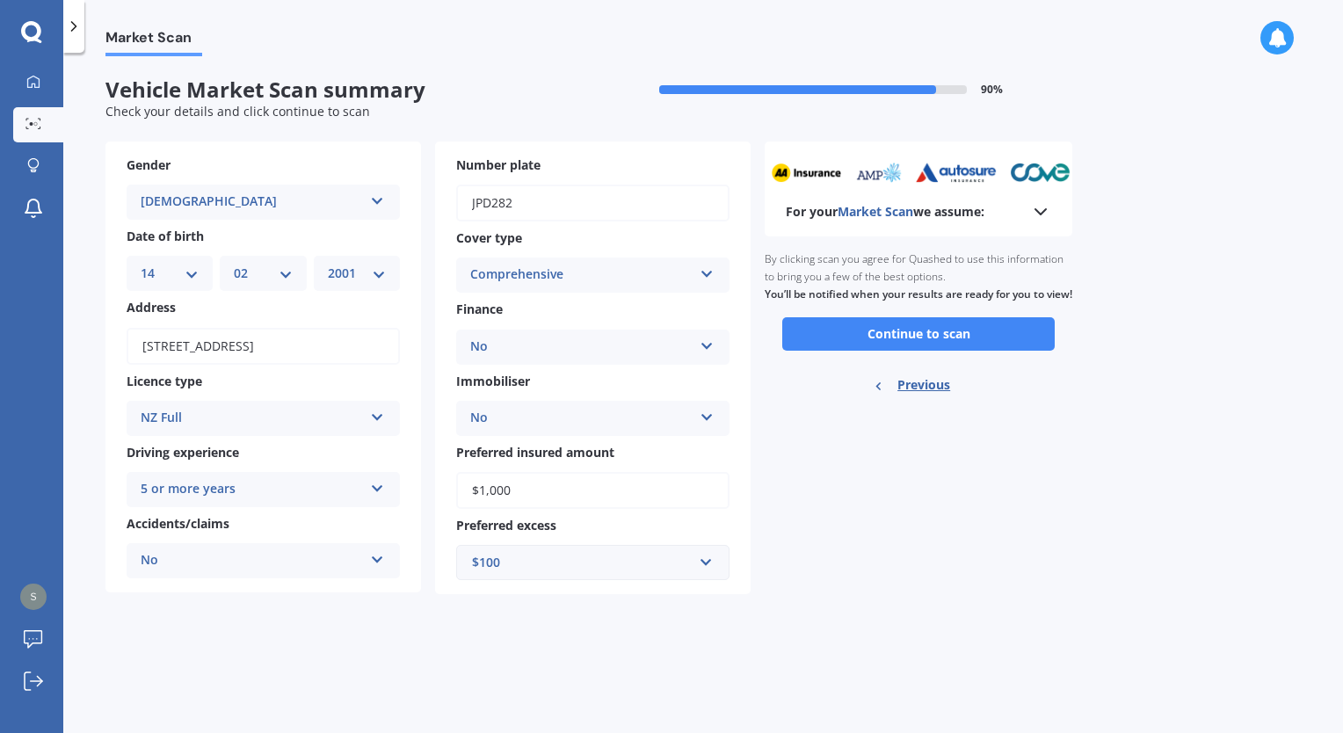
scroll to position [0, 0]
click at [976, 351] on button "Continue to scan" at bounding box center [918, 333] width 272 height 33
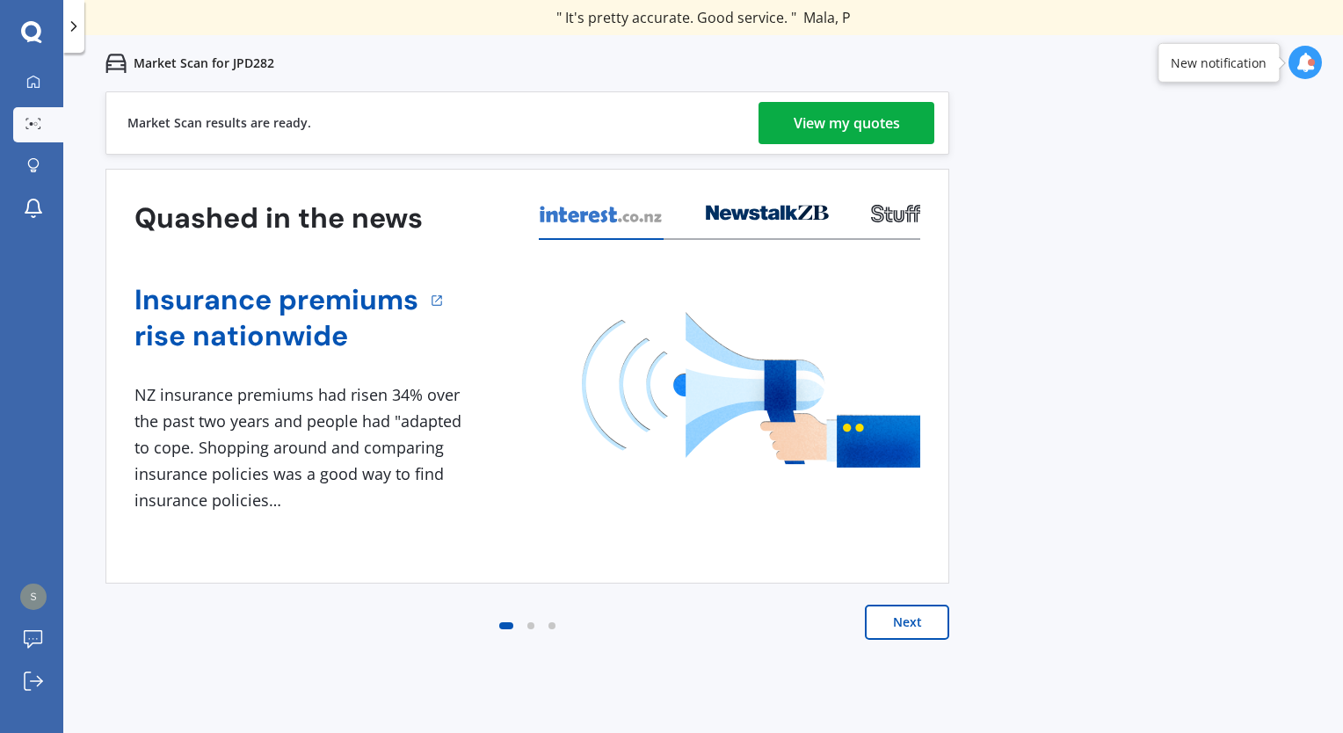
click at [833, 134] on div "View my quotes" at bounding box center [847, 123] width 106 height 42
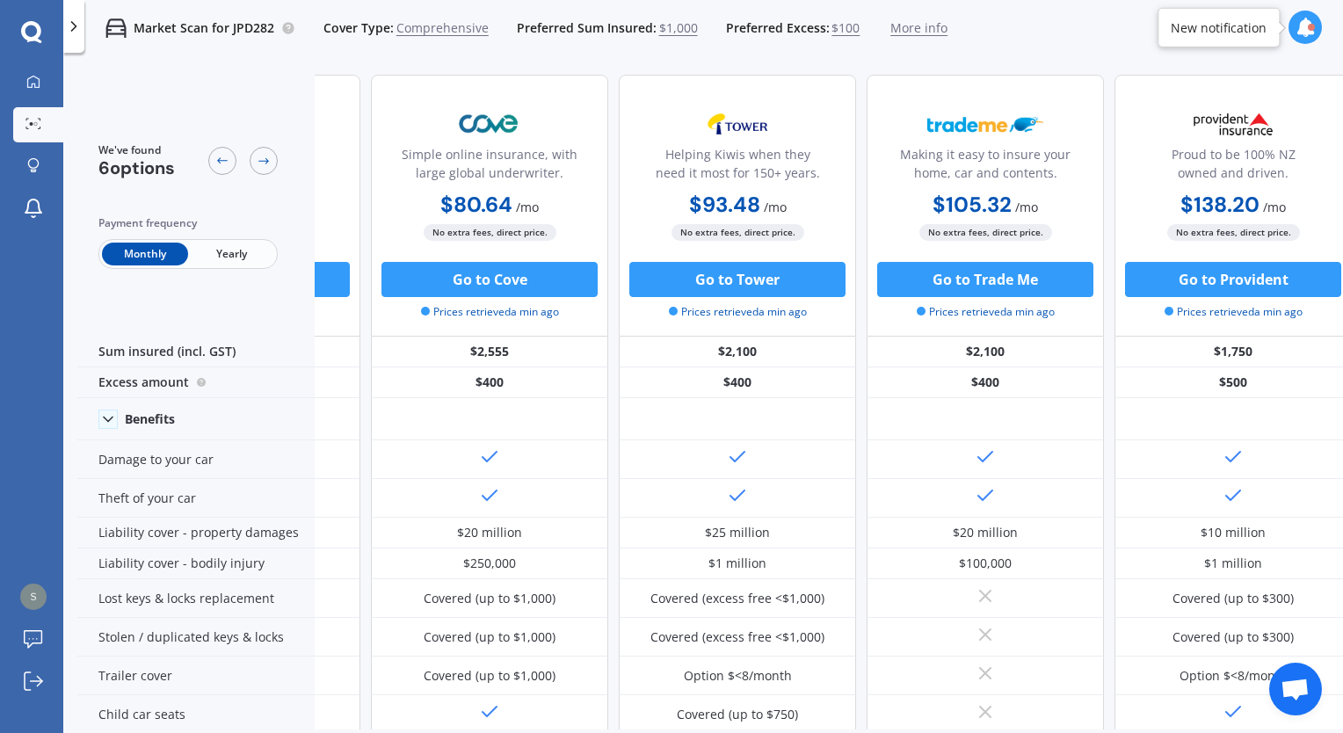
scroll to position [0, 457]
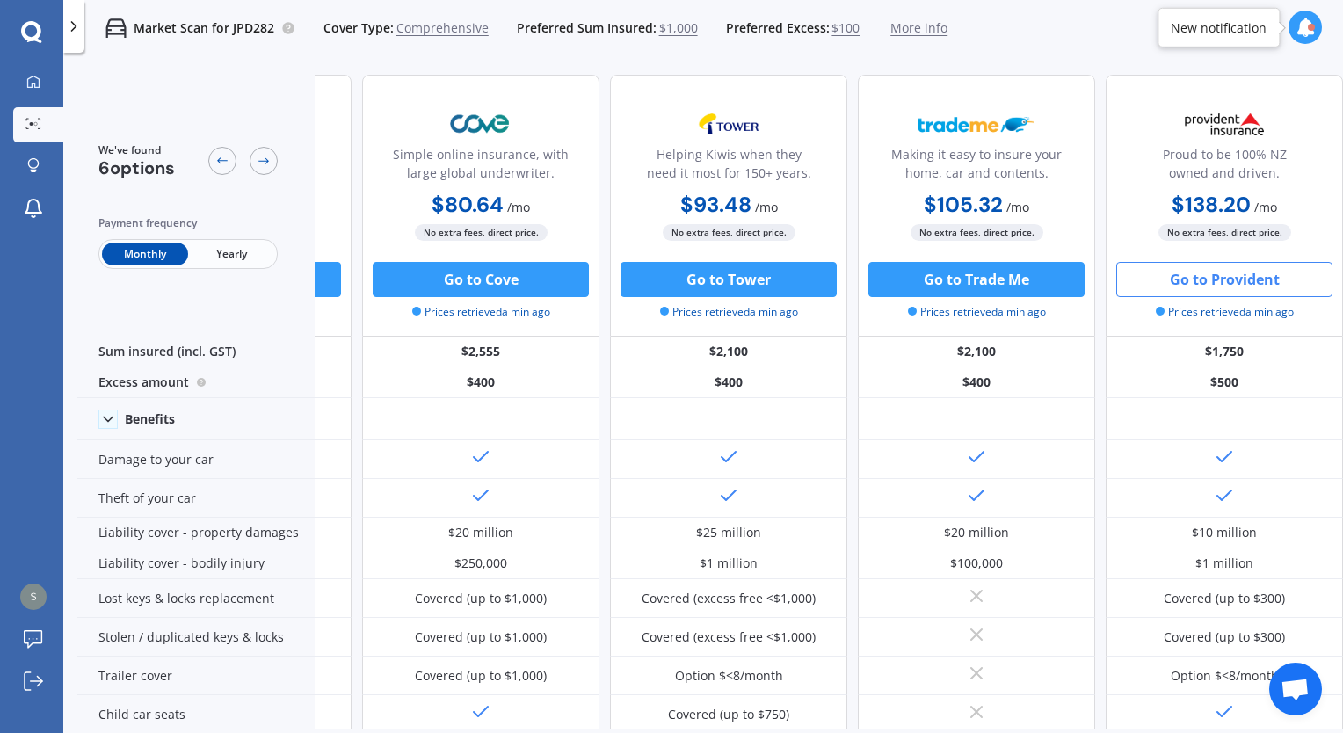
click at [1198, 278] on button "Go to Provident" at bounding box center [1224, 279] width 216 height 35
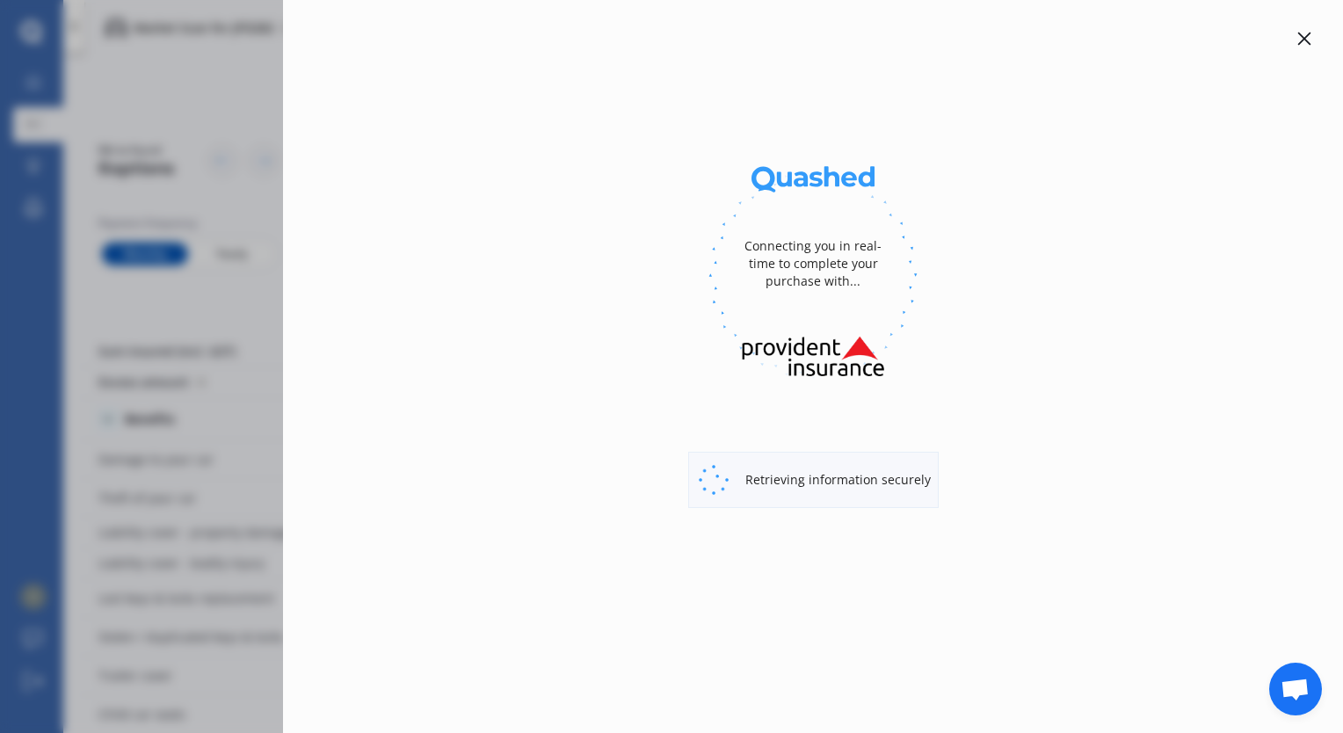
select select "Monthly"
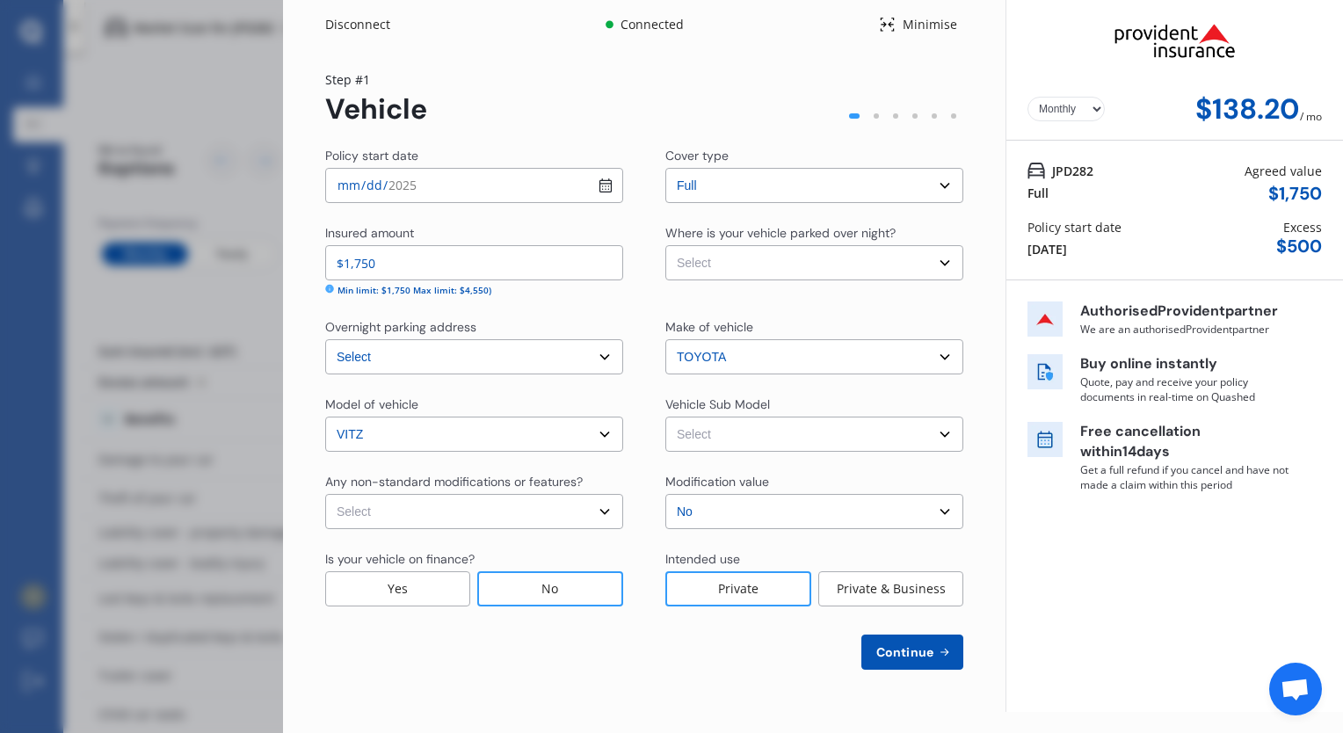
click at [879, 266] on select "Select Garage (fully enclosed) Off Street Parking Other" at bounding box center [814, 262] width 298 height 35
click at [665, 245] on select "Select Garage (fully enclosed) Off Street Parking Other" at bounding box center [814, 262] width 298 height 35
click at [876, 260] on select "Select Garage (fully enclosed) Off Street Parking Other" at bounding box center [814, 262] width 298 height 35
select select "OFF-STREET"
click at [665, 245] on select "Select Garage (fully enclosed) Off Street Parking Other" at bounding box center [814, 262] width 298 height 35
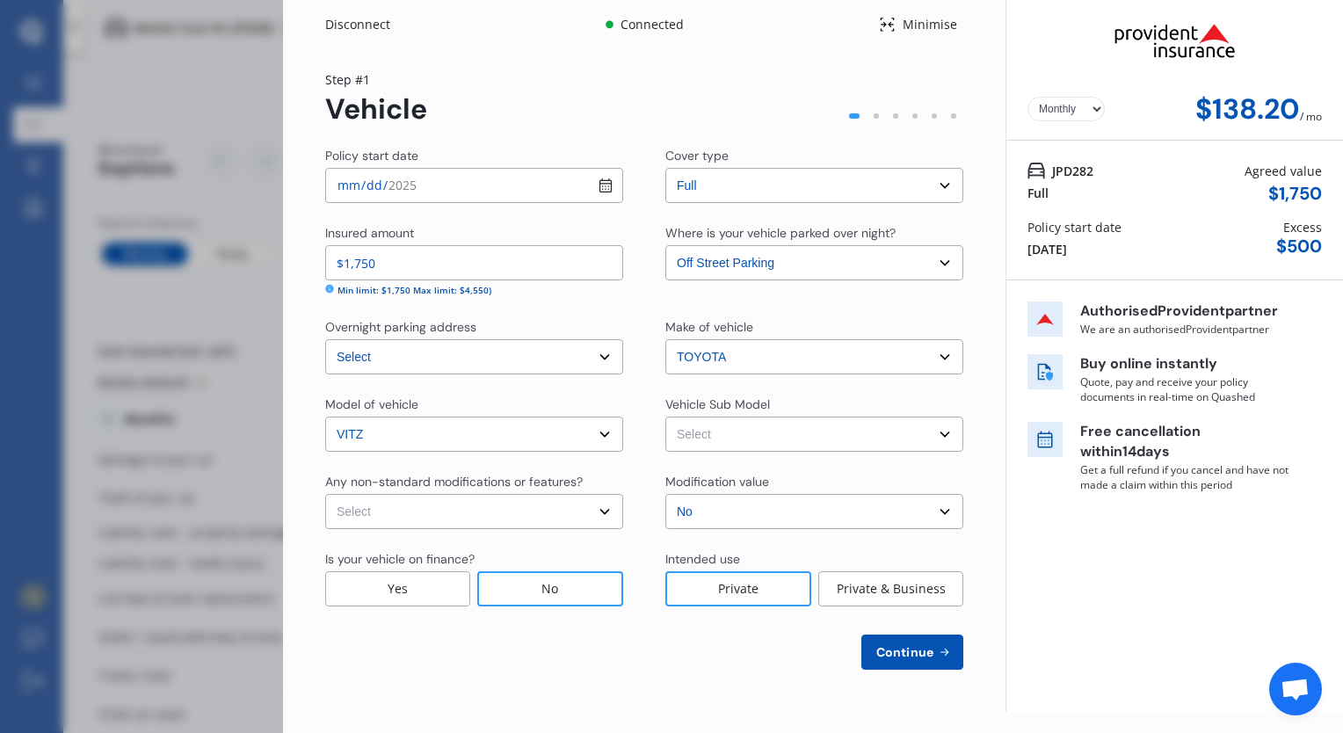
click at [895, 648] on span "Continue" at bounding box center [905, 652] width 64 height 14
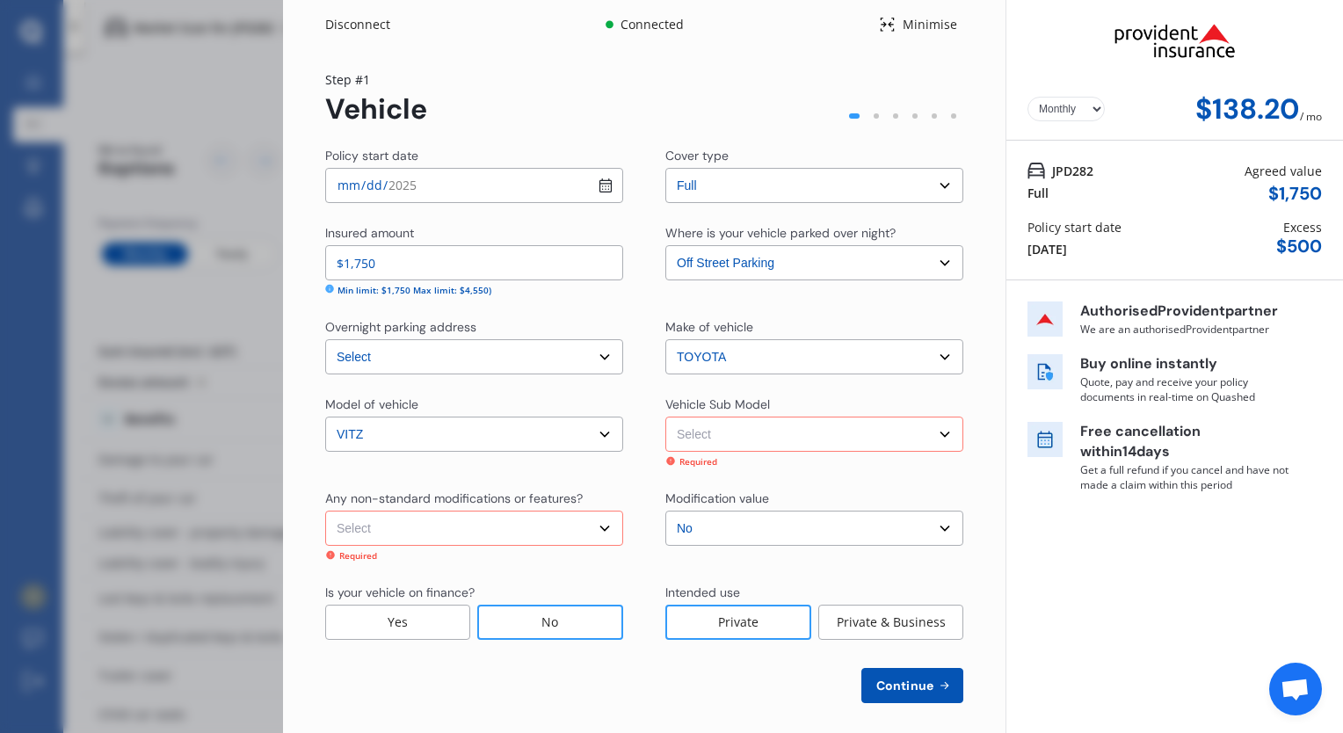
click at [599, 528] on select "Select None [MEDICAL_DATA] System(NOS) Roll Cage Full Racing Harness" at bounding box center [474, 528] width 298 height 35
select select "none"
click at [325, 511] on select "Select None [MEDICAL_DATA] System(NOS) Roll Cage Full Racing Harness" at bounding box center [474, 528] width 298 height 35
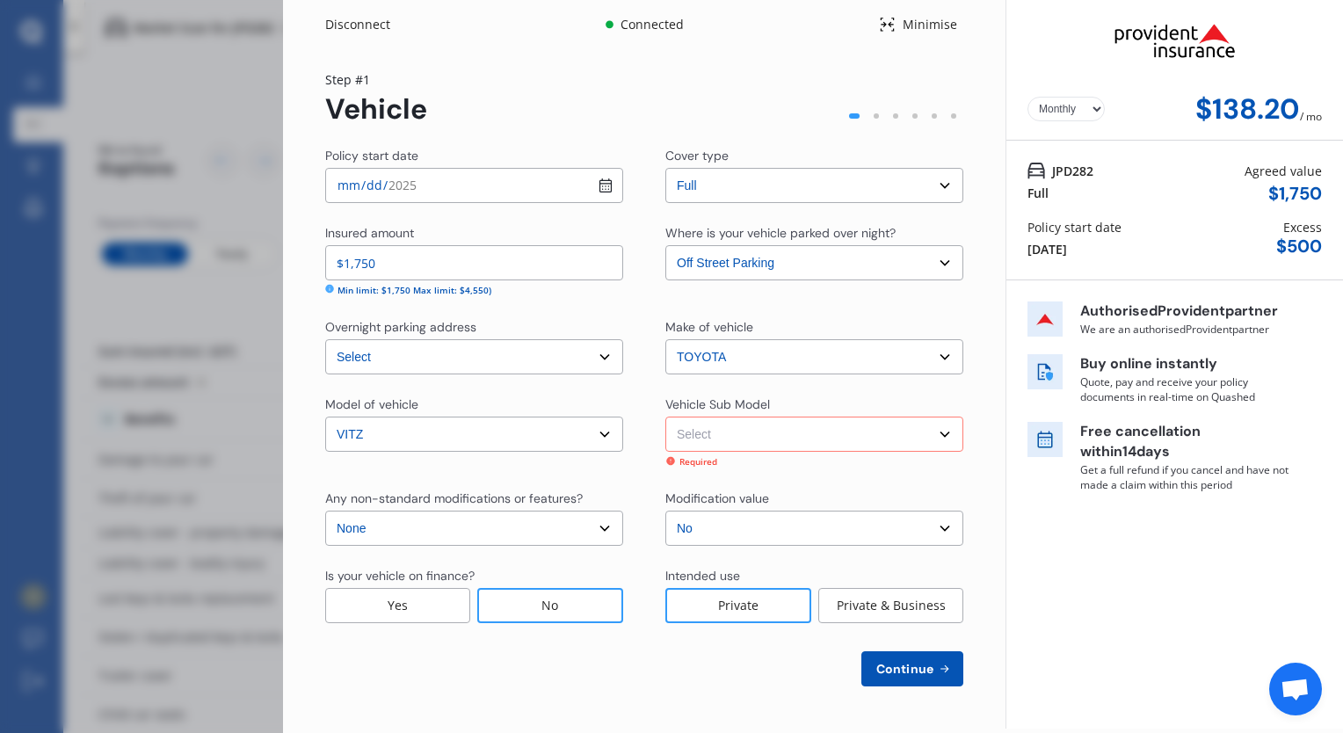
click at [861, 440] on select "Select Vitz Hatchback 5dr CVT 1sp 1.3i [IMP]" at bounding box center [814, 434] width 298 height 35
select select "NZVTOYO2004AEIE"
click at [665, 417] on select "Select Vitz Hatchback 5dr CVT 1sp 1.3i [IMP]" at bounding box center [814, 434] width 298 height 35
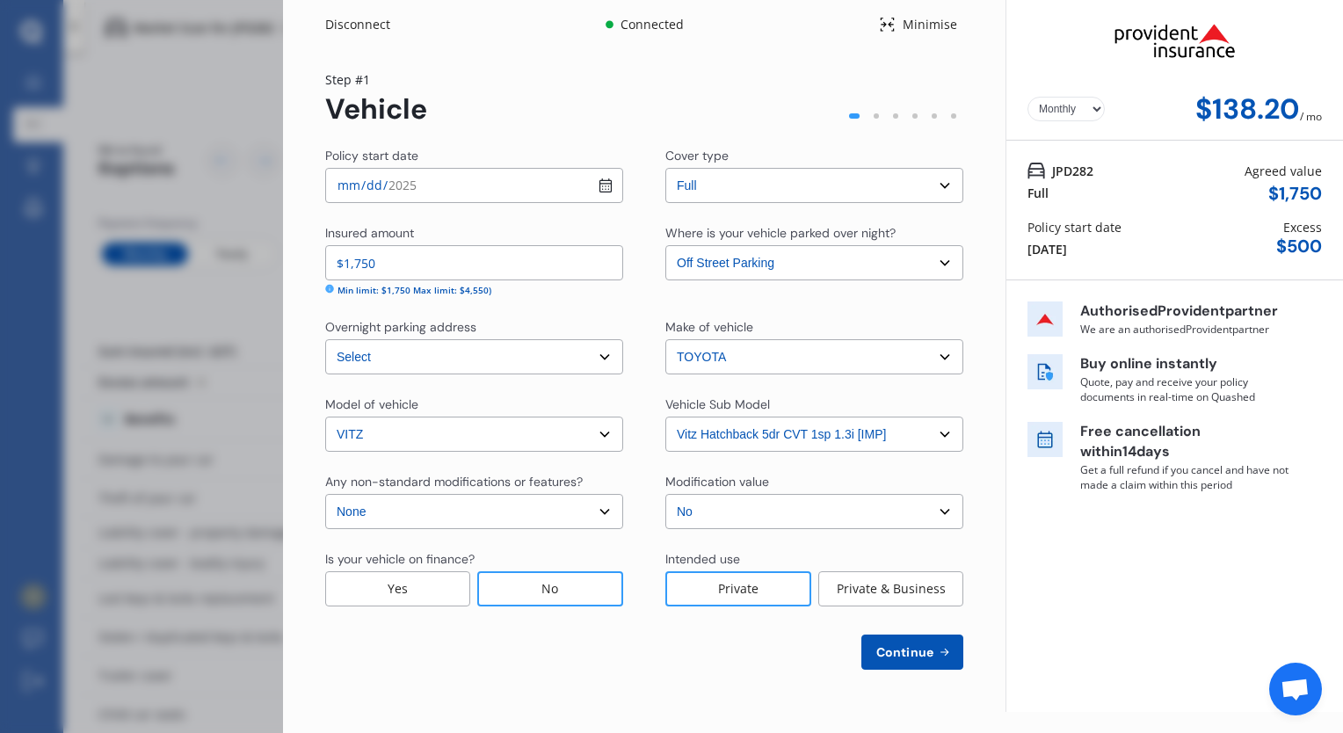
click at [931, 654] on span "Continue" at bounding box center [905, 652] width 64 height 14
select select "14"
select select "02"
select select "2001"
select select "NZ_FULL"
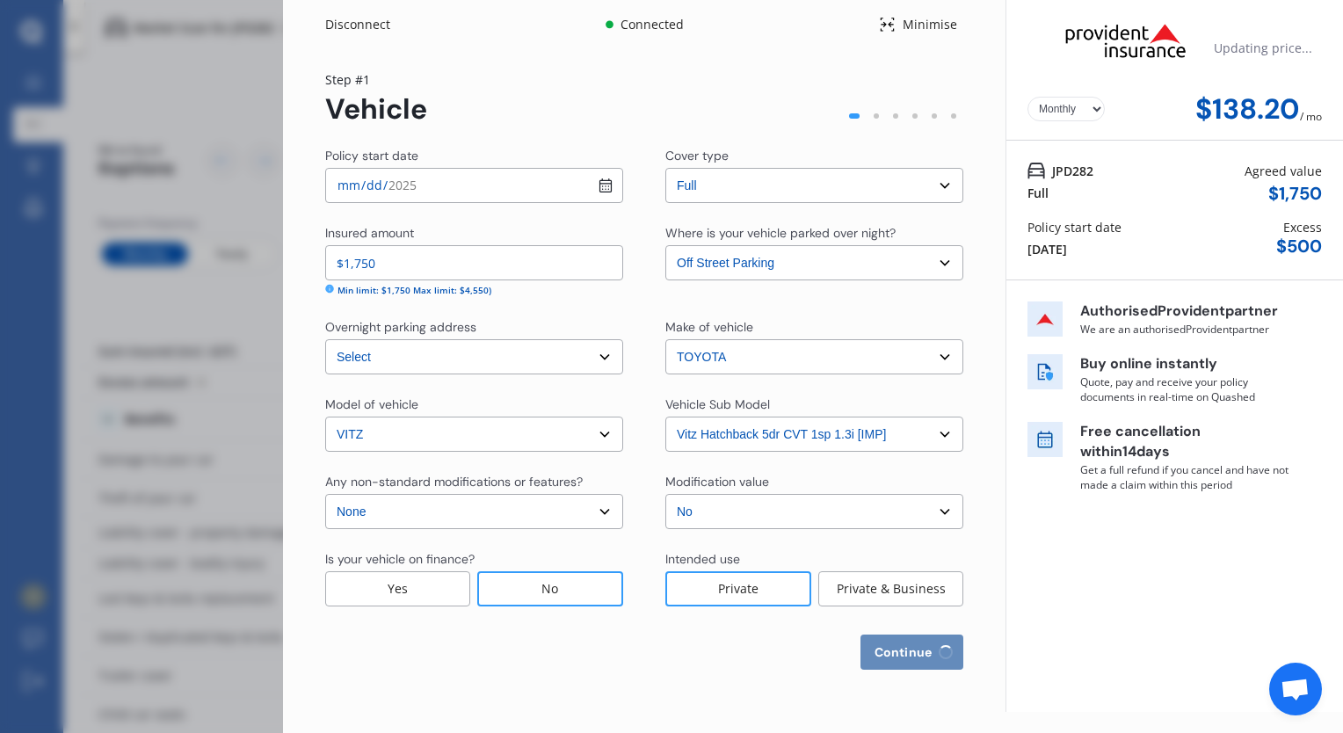
select select "0"
select select "25"
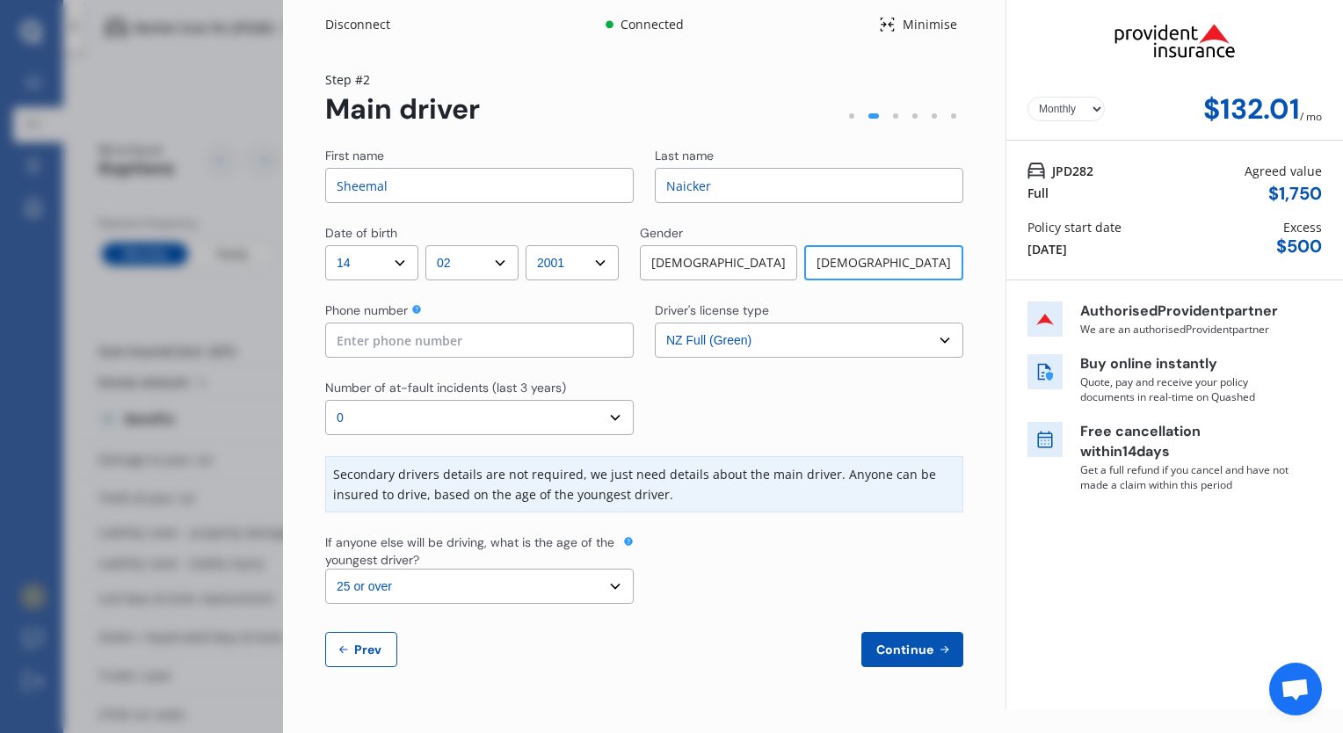
click at [423, 340] on input at bounding box center [479, 340] width 308 height 35
type input "0212532011"
click at [836, 439] on div "First name Sheemal Last name [PERSON_NAME] Date of birth DD 01 02 03 04 05 06 0…" at bounding box center [644, 407] width 638 height 520
click at [935, 644] on span "Continue" at bounding box center [905, 649] width 64 height 14
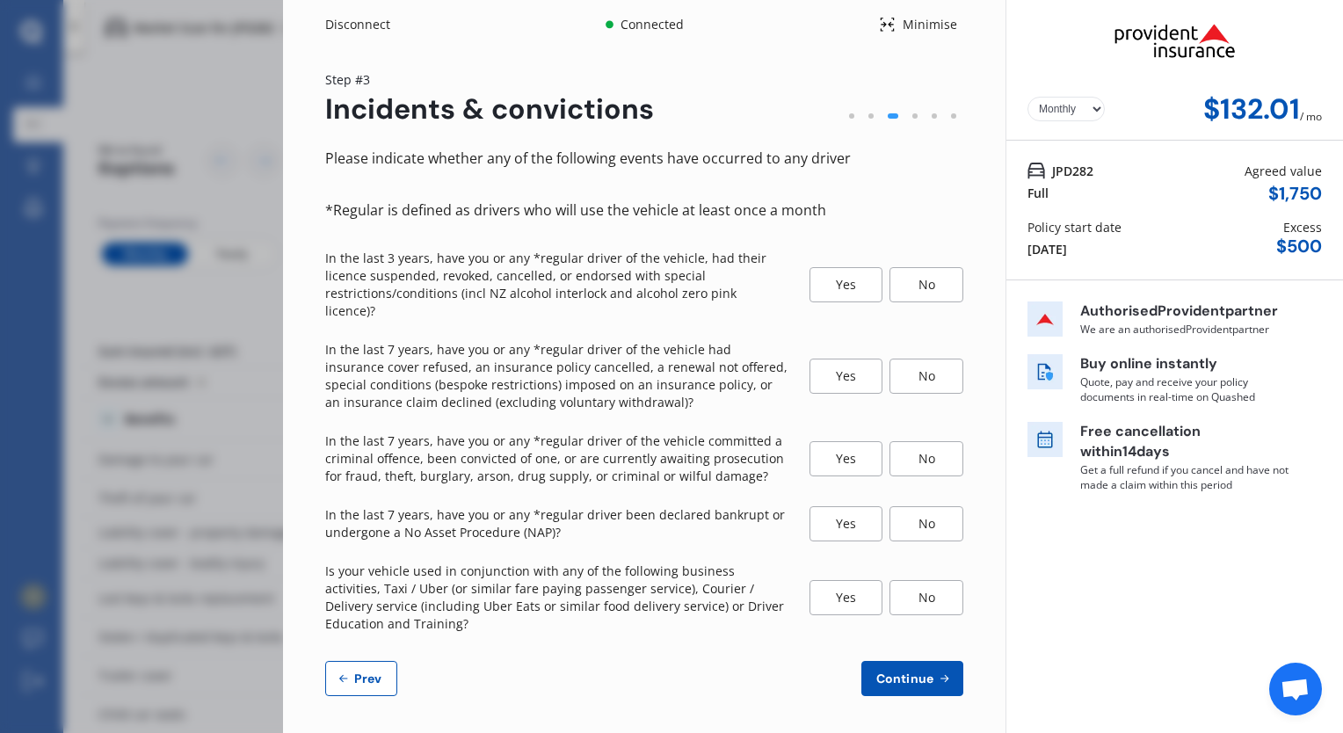
click at [930, 275] on div "No" at bounding box center [926, 284] width 74 height 35
click at [939, 366] on div "No" at bounding box center [926, 376] width 74 height 35
click at [939, 455] on div "No" at bounding box center [926, 458] width 74 height 35
click at [931, 506] on div "No" at bounding box center [926, 523] width 74 height 35
click at [932, 580] on div "No" at bounding box center [926, 597] width 74 height 35
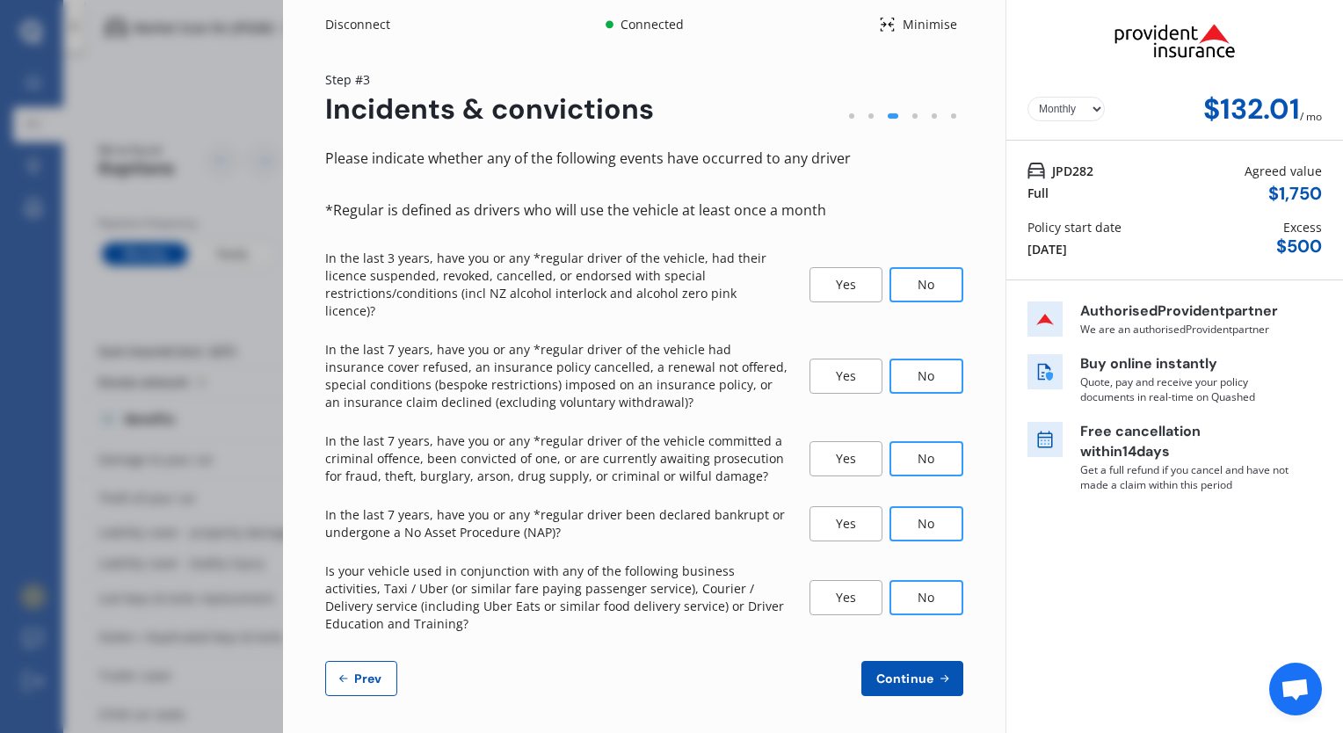
click at [920, 671] on span "Continue" at bounding box center [905, 678] width 64 height 14
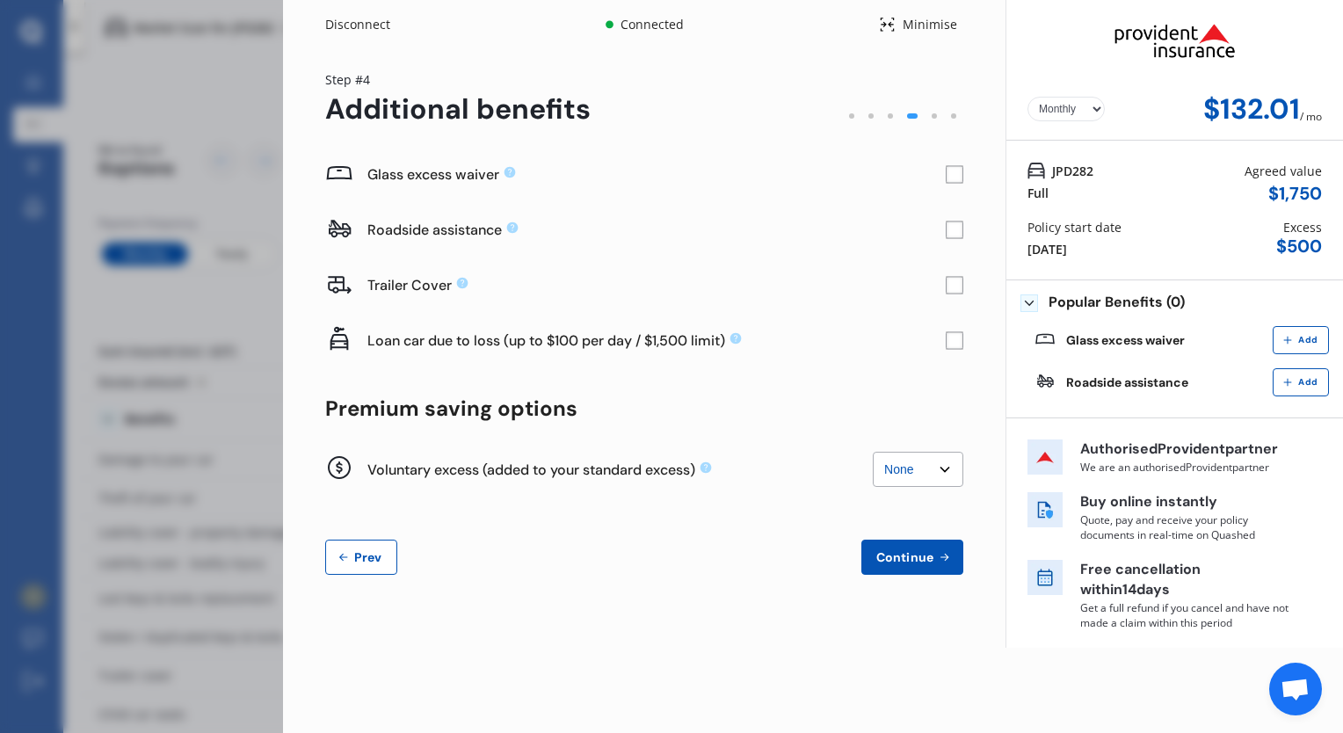
click at [896, 561] on span "Continue" at bounding box center [905, 557] width 64 height 14
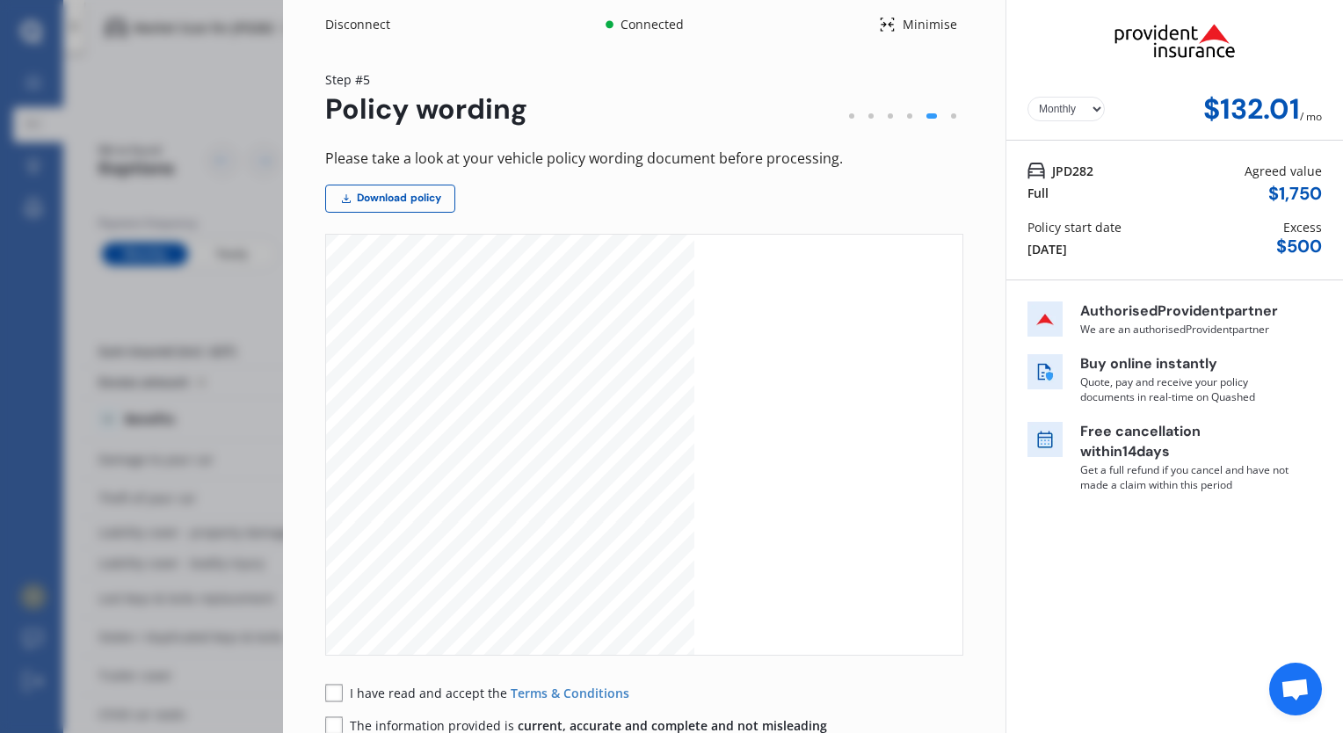
scroll to position [967, 0]
click at [335, 691] on rect at bounding box center [334, 693] width 18 height 18
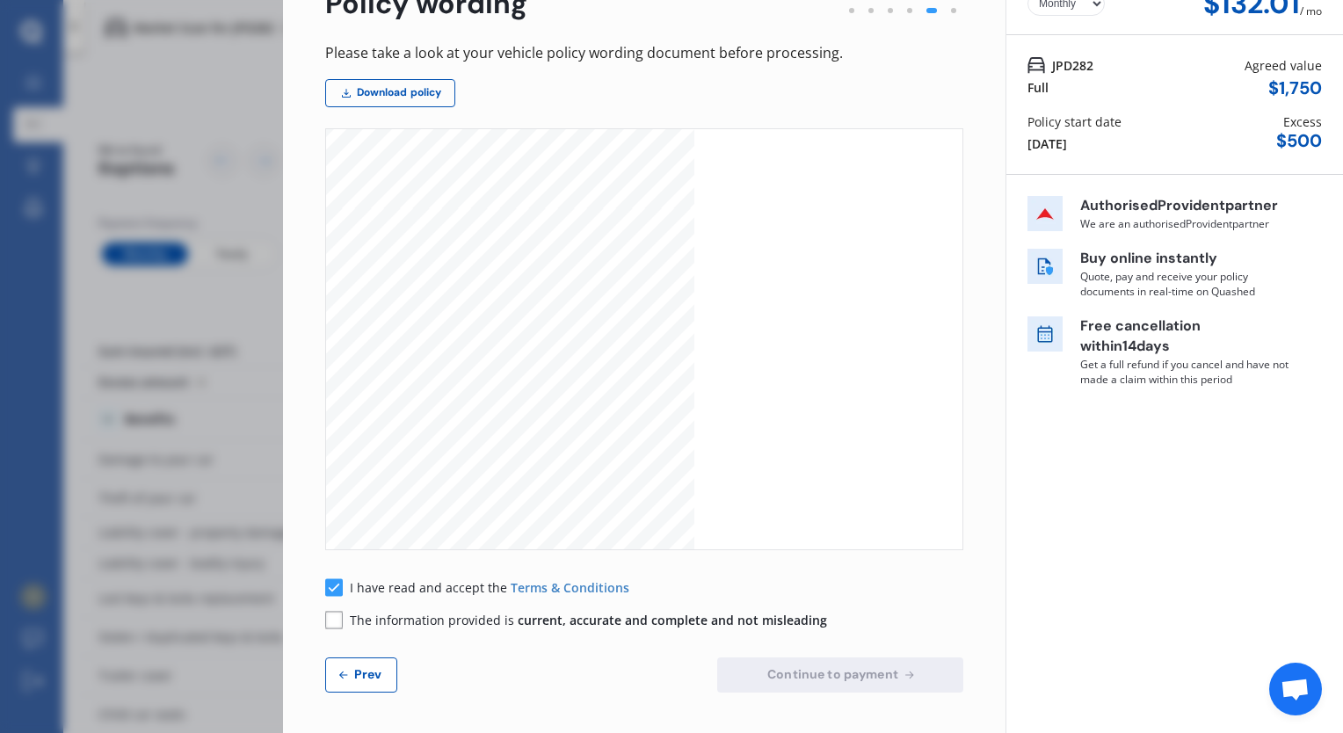
click at [336, 615] on rect at bounding box center [334, 620] width 18 height 18
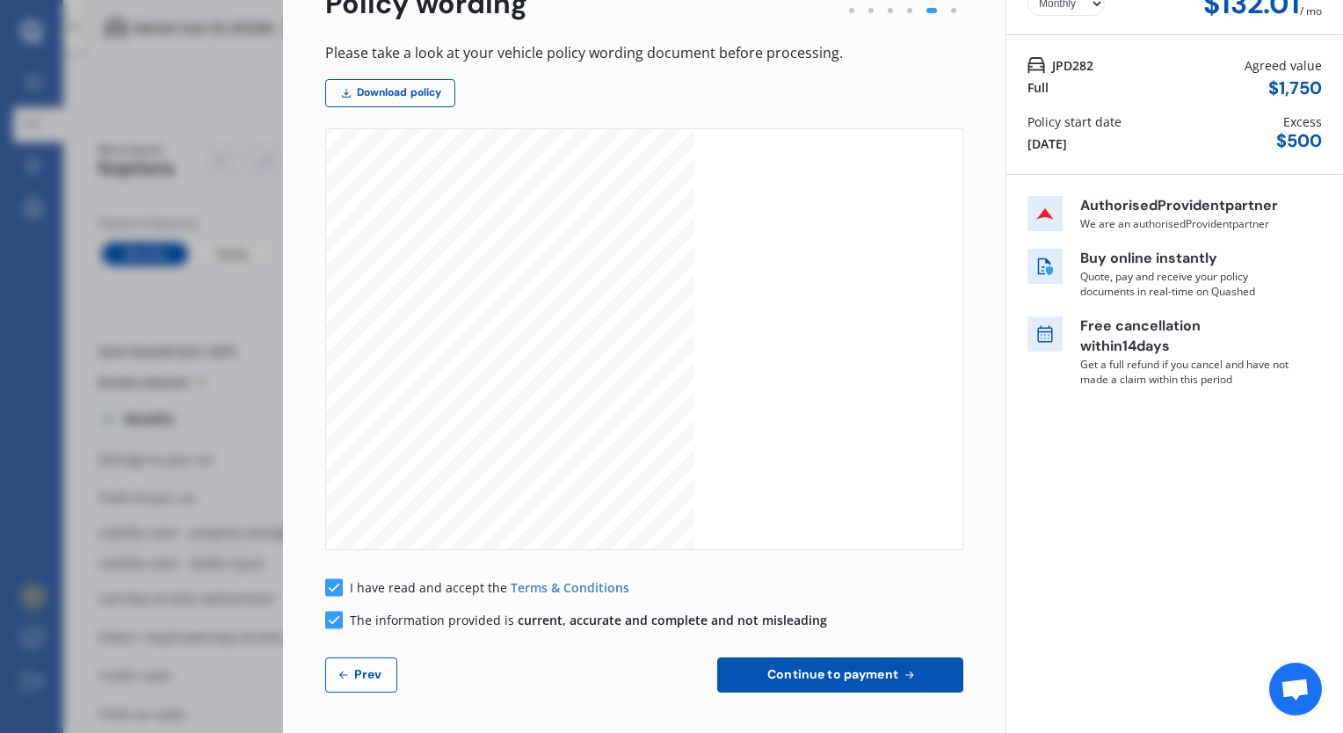
click at [749, 666] on button "Continue to payment" at bounding box center [840, 674] width 246 height 35
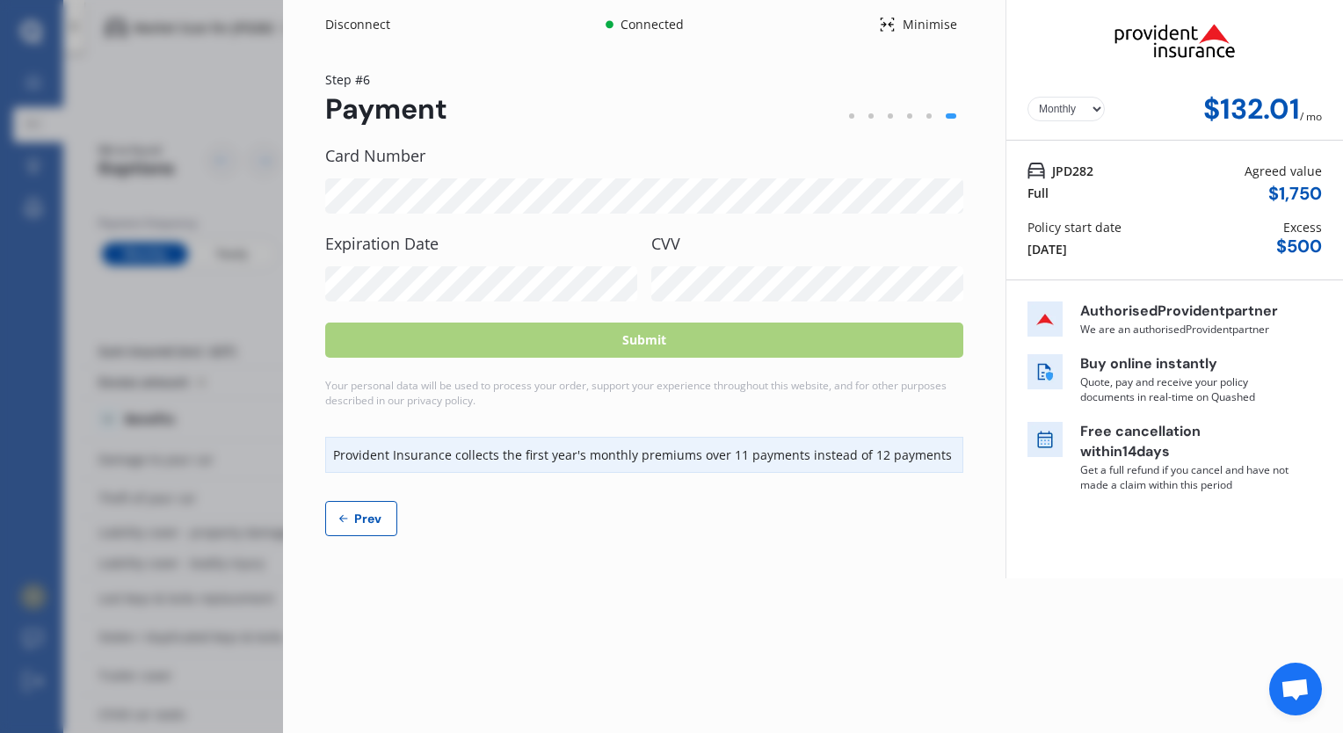
click at [380, 526] on span "Prev" at bounding box center [368, 518] width 35 height 14
